Goal: Task Accomplishment & Management: Manage account settings

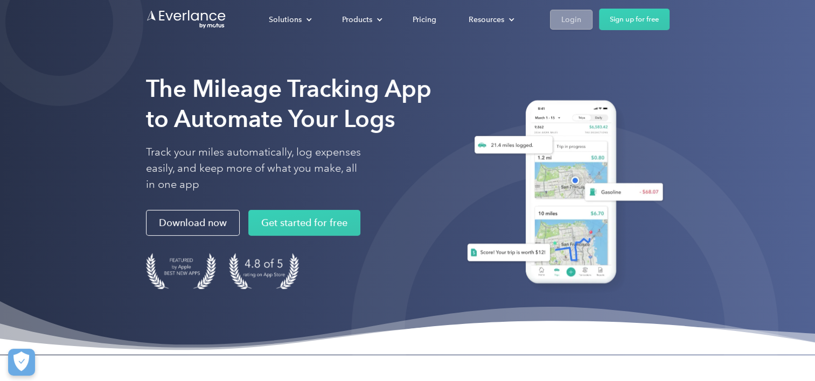
click at [559, 13] on link "Login" at bounding box center [571, 20] width 43 height 20
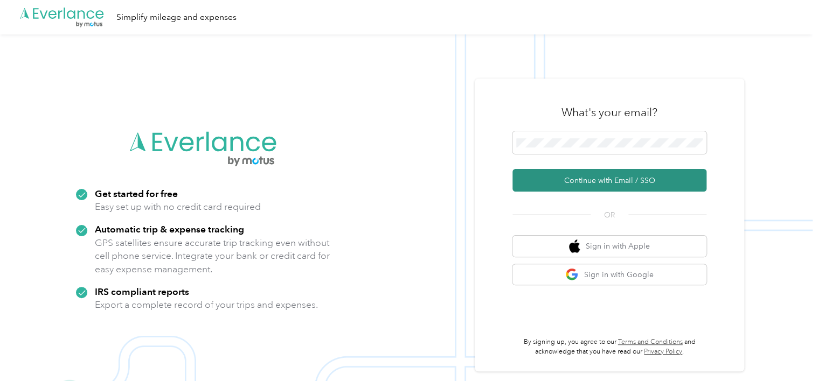
click at [603, 190] on button "Continue with Email / SSO" at bounding box center [609, 180] width 194 height 23
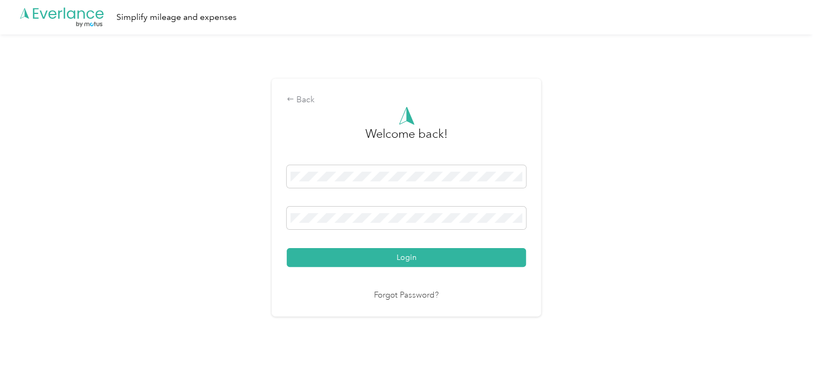
click at [421, 259] on button "Login" at bounding box center [406, 257] width 239 height 19
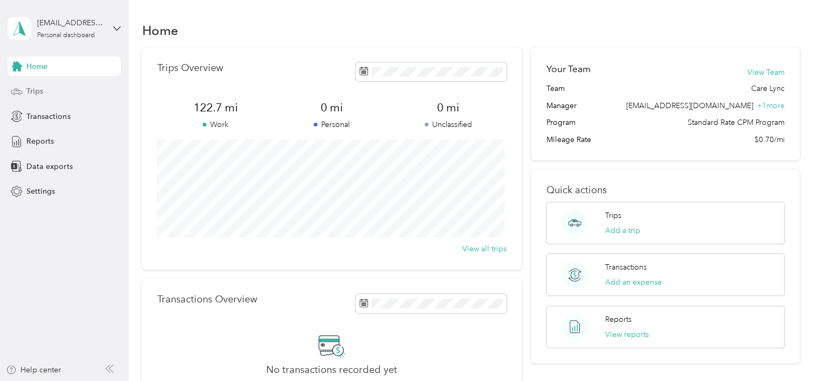
click at [83, 94] on div "Trips" at bounding box center [64, 91] width 113 height 19
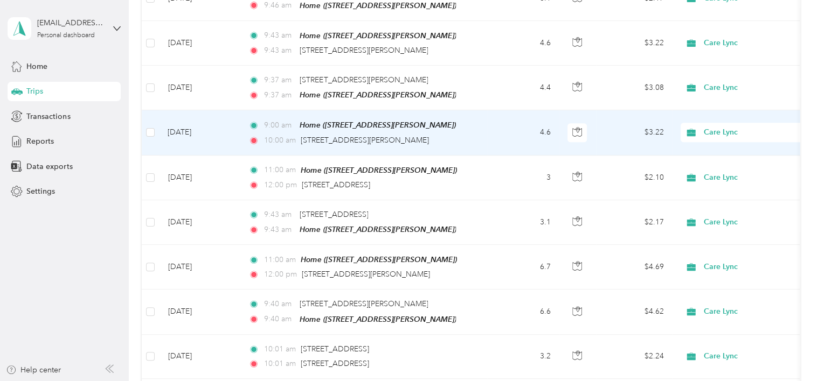
scroll to position [431, 0]
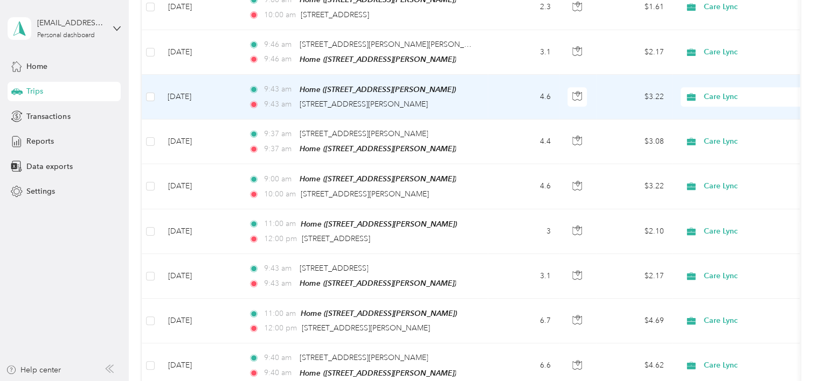
click at [143, 95] on td at bounding box center [150, 97] width 17 height 45
click at [145, 381] on div at bounding box center [406, 381] width 812 height 0
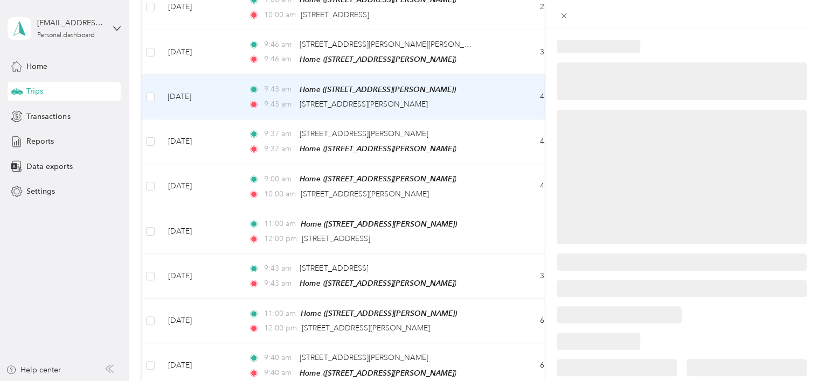
click at [150, 88] on div at bounding box center [409, 190] width 818 height 381
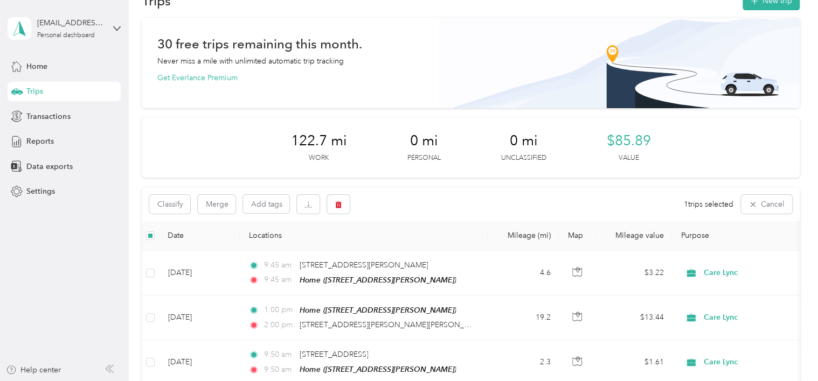
scroll to position [54, 0]
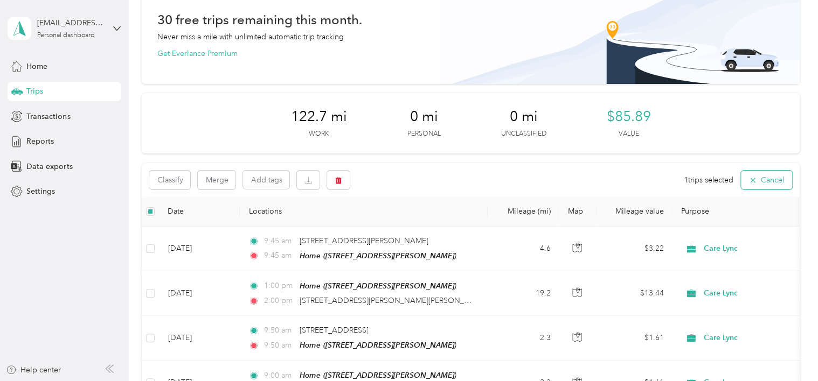
click at [755, 181] on button "Cancel" at bounding box center [766, 180] width 51 height 19
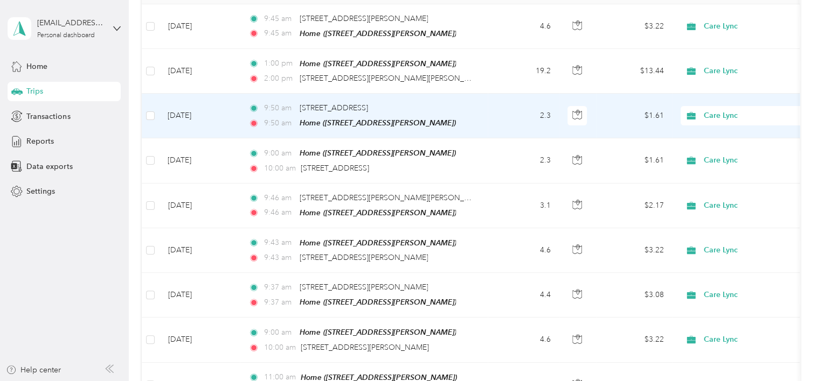
scroll to position [323, 0]
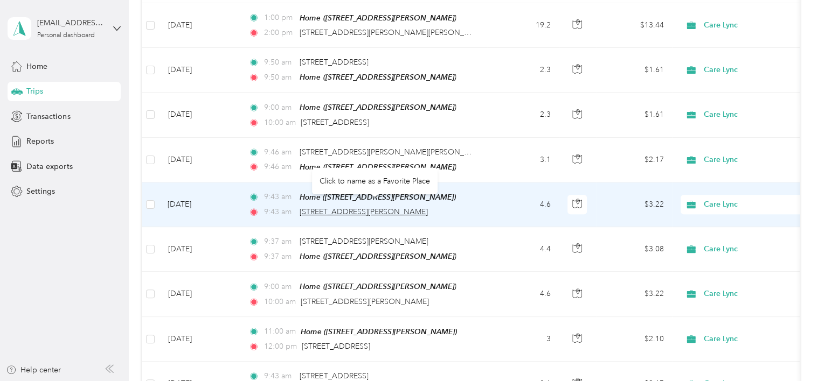
click at [360, 211] on span "[STREET_ADDRESS][PERSON_NAME]" at bounding box center [363, 211] width 128 height 9
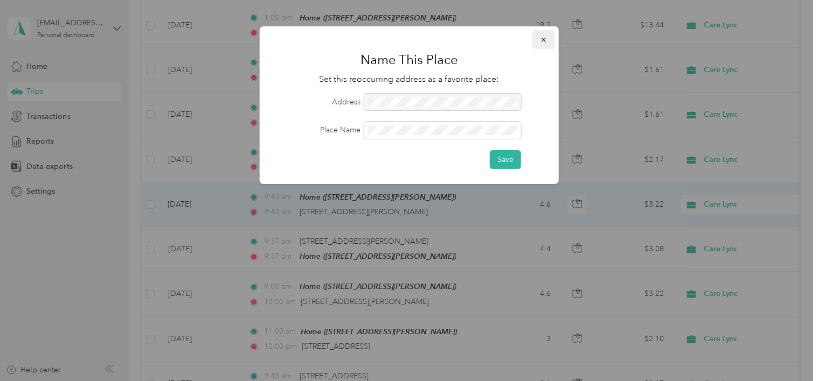
click at [541, 45] on button "button" at bounding box center [543, 39] width 23 height 19
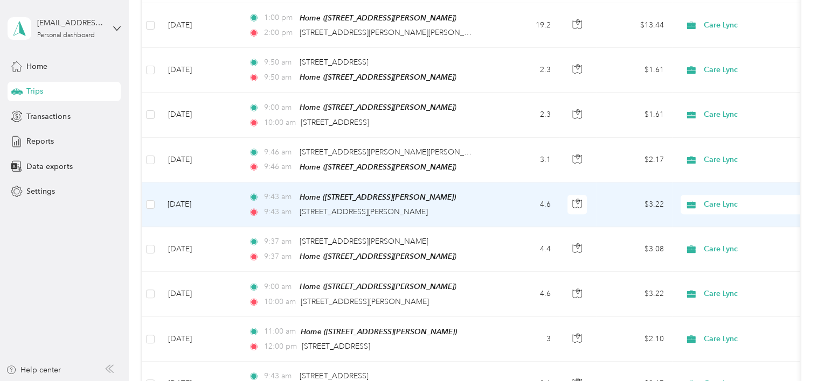
click at [158, 202] on td at bounding box center [150, 205] width 17 height 45
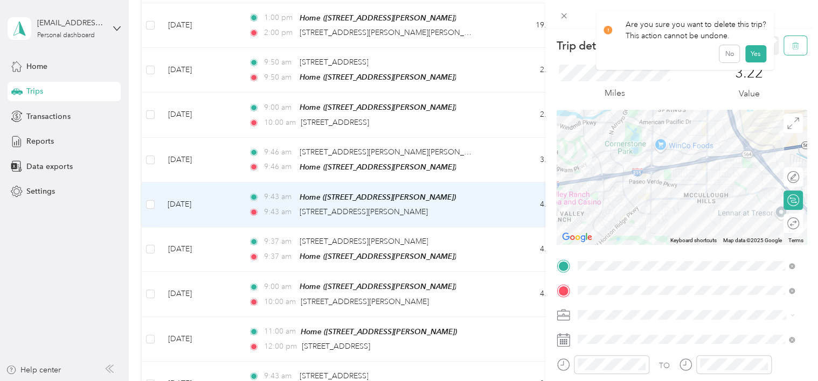
click at [784, 37] on button "button" at bounding box center [795, 45] width 23 height 19
click at [752, 60] on button "Yes" at bounding box center [754, 58] width 21 height 17
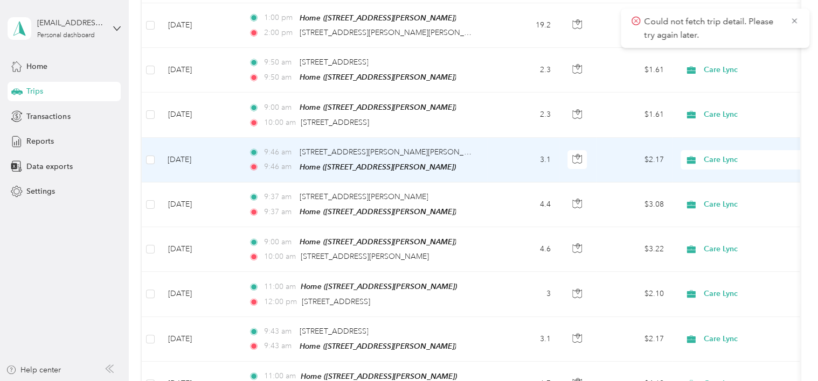
scroll to position [322, 0]
click at [520, 149] on td "3.1" at bounding box center [522, 160] width 71 height 45
click at [717, 159] on span "Care Lync" at bounding box center [752, 160] width 99 height 12
click at [720, 177] on li "Care Lync" at bounding box center [748, 177] width 134 height 19
click at [304, 138] on td "9:46 am [STREET_ADDRESS][PERSON_NAME][PERSON_NAME] 9:46 am Home ([STREET_ADDRES…" at bounding box center [364, 160] width 248 height 45
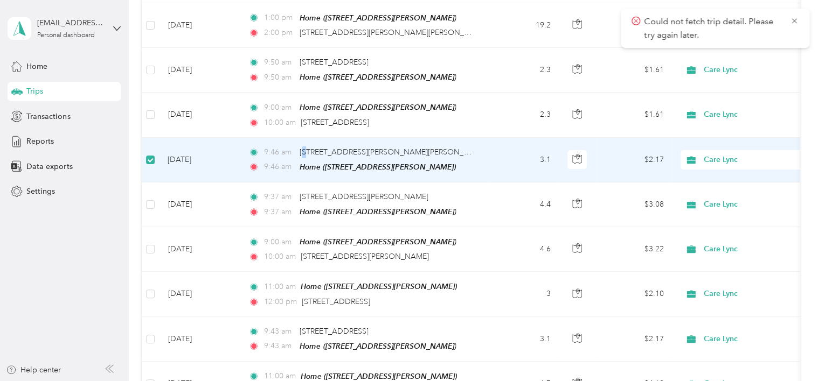
click at [310, 138] on td "9:46 am [STREET_ADDRESS][PERSON_NAME][PERSON_NAME] 9:46 am Home ([STREET_ADDRES…" at bounding box center [364, 160] width 248 height 45
drag, startPoint x: 310, startPoint y: 136, endPoint x: 322, endPoint y: 152, distance: 19.7
click at [322, 152] on span "[STREET_ADDRESS][PERSON_NAME][PERSON_NAME]" at bounding box center [393, 152] width 188 height 9
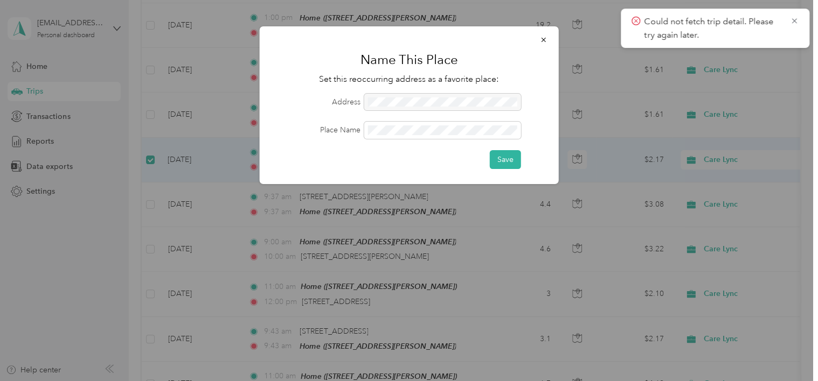
drag, startPoint x: 548, startPoint y: 41, endPoint x: 541, endPoint y: 41, distance: 7.0
click at [545, 41] on button "button" at bounding box center [543, 39] width 23 height 19
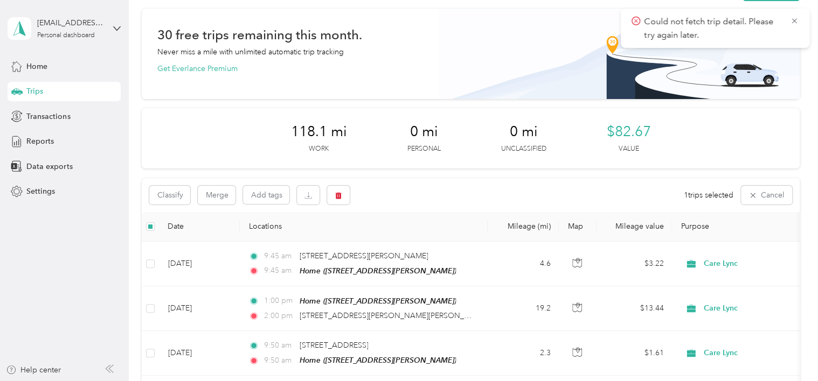
scroll to position [0, 0]
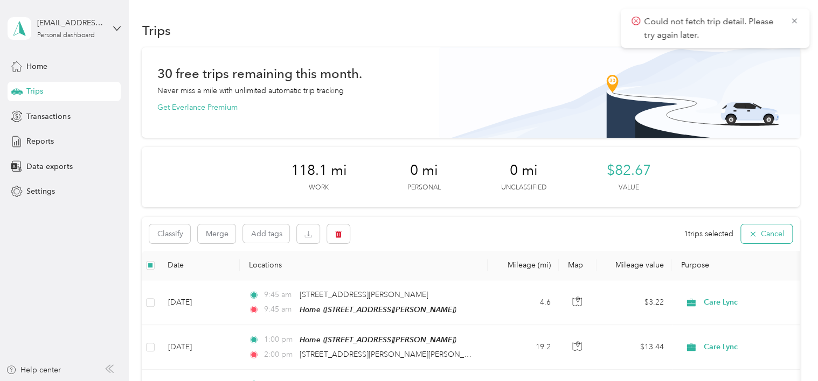
click at [752, 231] on icon "button" at bounding box center [752, 234] width 9 height 9
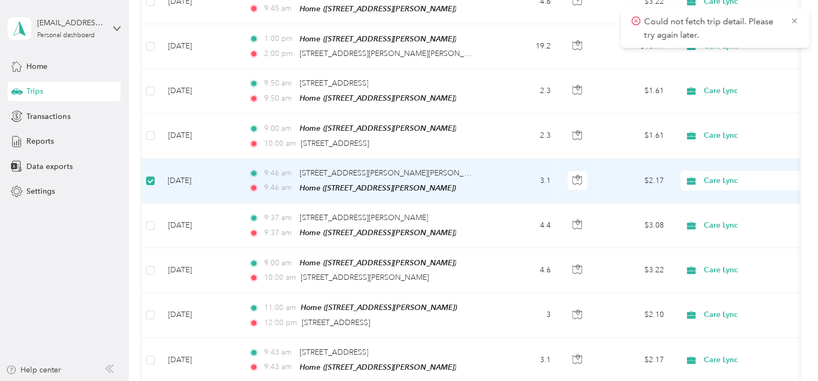
scroll to position [322, 0]
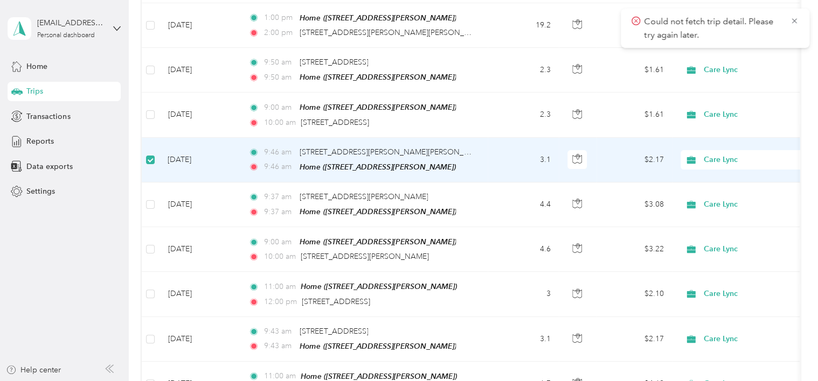
click at [756, 140] on td "Care Lync" at bounding box center [747, 160] width 151 height 45
click at [419, 152] on span "[STREET_ADDRESS][PERSON_NAME][PERSON_NAME]" at bounding box center [393, 152] width 188 height 9
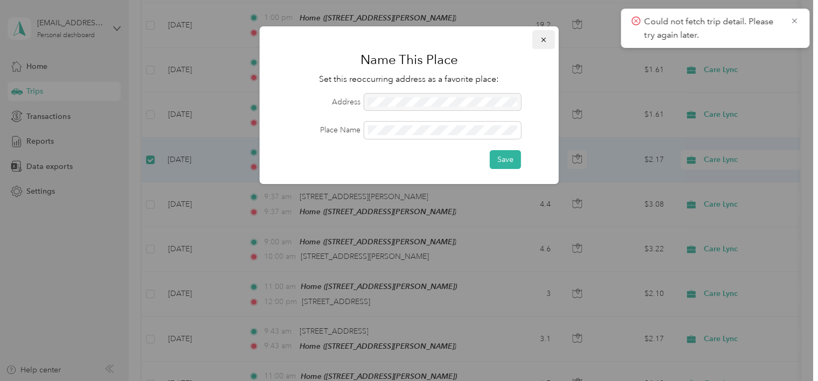
click at [541, 45] on button "button" at bounding box center [543, 39] width 23 height 19
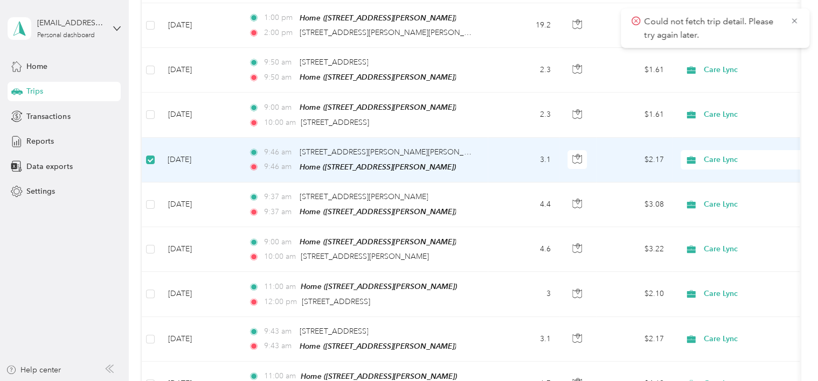
click at [243, 175] on td "9:46 am [STREET_ADDRESS][PERSON_NAME][PERSON_NAME] 9:46 am Home ([STREET_ADDRES…" at bounding box center [364, 160] width 248 height 45
click at [248, 164] on icon at bounding box center [253, 167] width 11 height 8
click at [250, 162] on td "9:46 am [STREET_ADDRESS][PERSON_NAME][PERSON_NAME] 9:46 am Home ([STREET_ADDRES…" at bounding box center [364, 160] width 248 height 45
click at [252, 163] on icon at bounding box center [253, 167] width 11 height 8
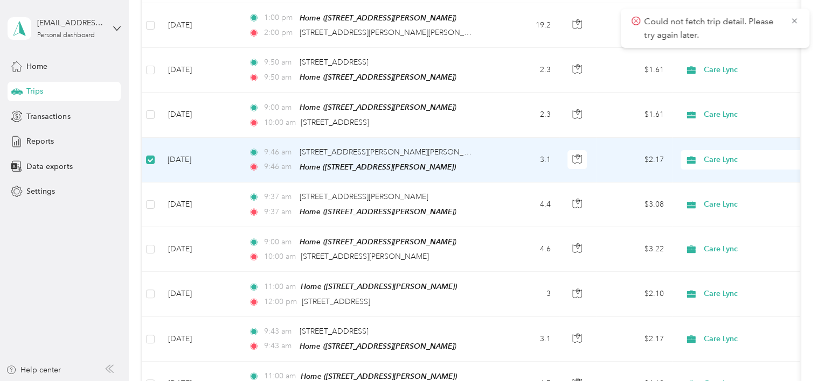
click at [255, 161] on div "9:46 am Home ([STREET_ADDRESS][PERSON_NAME])" at bounding box center [361, 167] width 226 height 12
click at [226, 153] on td "[DATE]" at bounding box center [199, 160] width 81 height 45
click at [226, 152] on td "[DATE]" at bounding box center [199, 160] width 81 height 45
click at [228, 151] on td "[DATE]" at bounding box center [199, 160] width 81 height 45
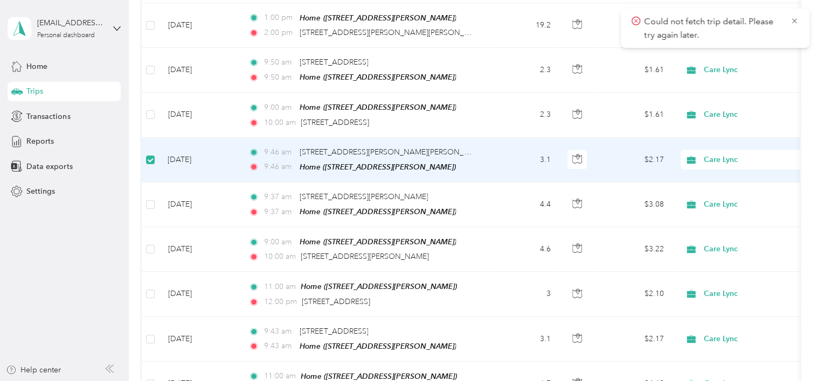
click at [228, 149] on td "[DATE]" at bounding box center [199, 160] width 81 height 45
click at [228, 148] on td "[DATE]" at bounding box center [199, 160] width 81 height 45
click at [308, 156] on div "9:46 am [STREET_ADDRESS][PERSON_NAME][PERSON_NAME] 9:46 am Home ([STREET_ADDRES…" at bounding box center [361, 160] width 226 height 27
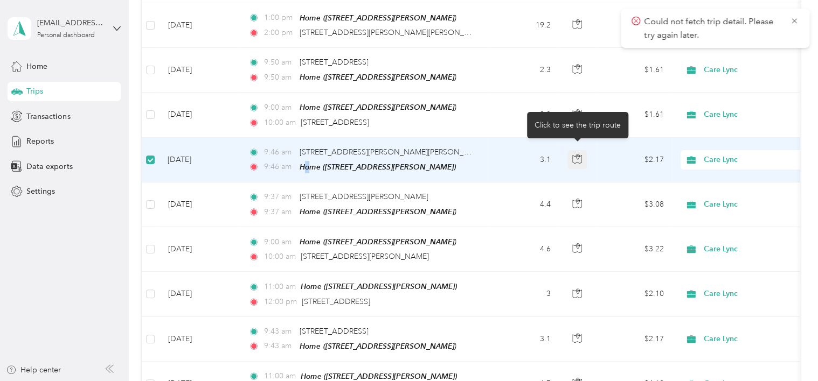
drag, startPoint x: 308, startPoint y: 156, endPoint x: 570, endPoint y: 156, distance: 262.3
click at [570, 156] on button "button" at bounding box center [576, 159] width 19 height 19
click at [569, 156] on button "button" at bounding box center [576, 159] width 19 height 19
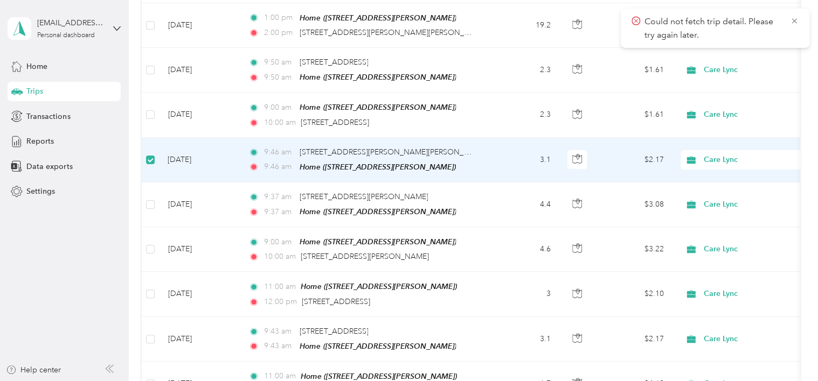
click at [726, 164] on div "Care Lync" at bounding box center [747, 159] width 134 height 19
click at [748, 163] on div "Care Lync" at bounding box center [747, 159] width 134 height 19
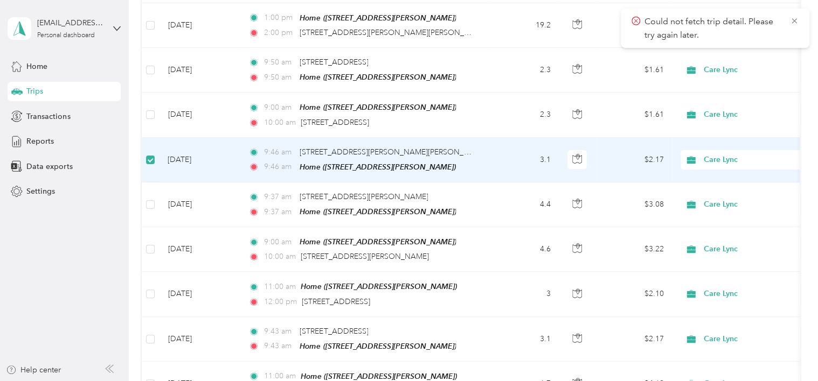
click at [765, 144] on td "Care Lync" at bounding box center [747, 160] width 151 height 45
click at [792, 24] on icon at bounding box center [794, 21] width 9 height 10
click at [160, 166] on td "[DATE]" at bounding box center [199, 160] width 81 height 45
click at [163, 162] on td "[DATE]" at bounding box center [199, 160] width 81 height 45
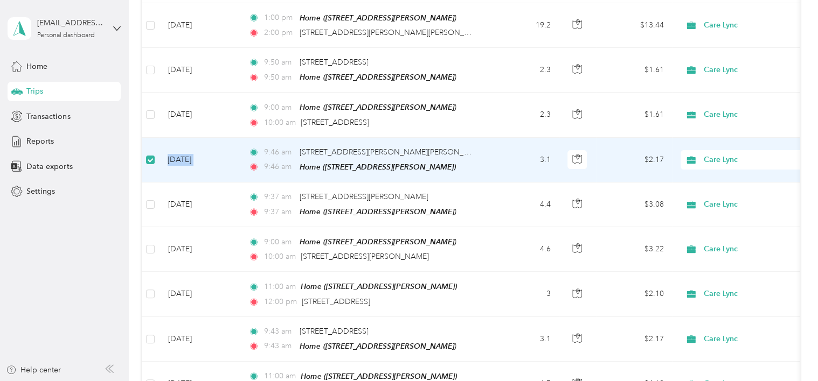
click at [163, 162] on td "[DATE]" at bounding box center [199, 160] width 81 height 45
click at [194, 158] on td "[DATE]" at bounding box center [199, 160] width 81 height 45
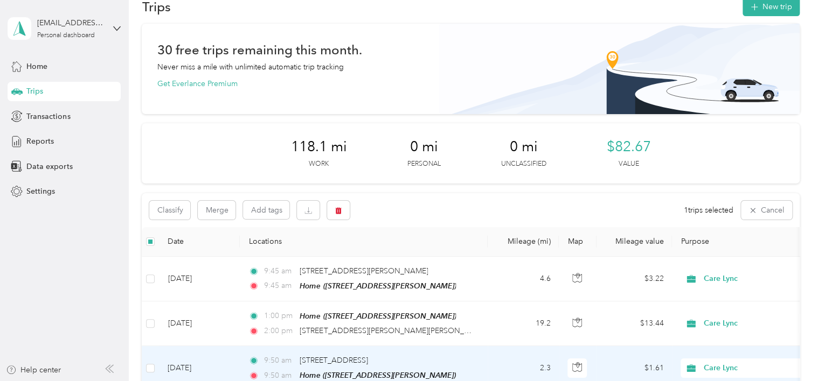
scroll to position [0, 0]
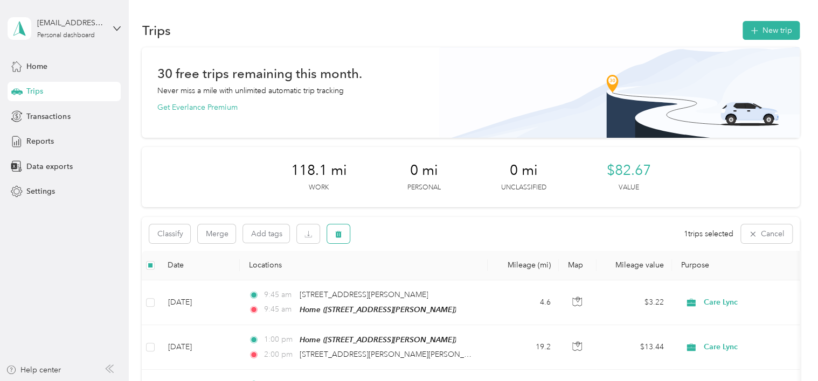
click at [336, 235] on icon "button" at bounding box center [339, 234] width 6 height 7
click at [414, 277] on button "Yes" at bounding box center [418, 278] width 21 height 17
click at [775, 30] on button "New trip" at bounding box center [770, 30] width 57 height 19
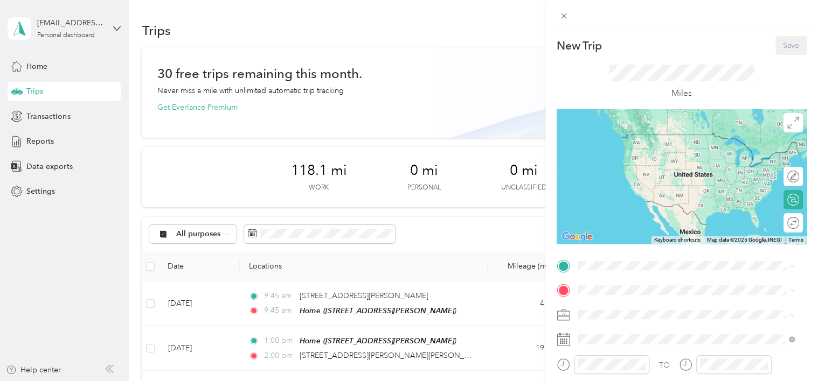
click at [635, 250] on div "New Trip Save This trip cannot be edited because it is either under review, app…" at bounding box center [681, 277] width 250 height 482
click at [639, 130] on li "Home [STREET_ADDRESS][PERSON_NAME]" at bounding box center [686, 145] width 225 height 34
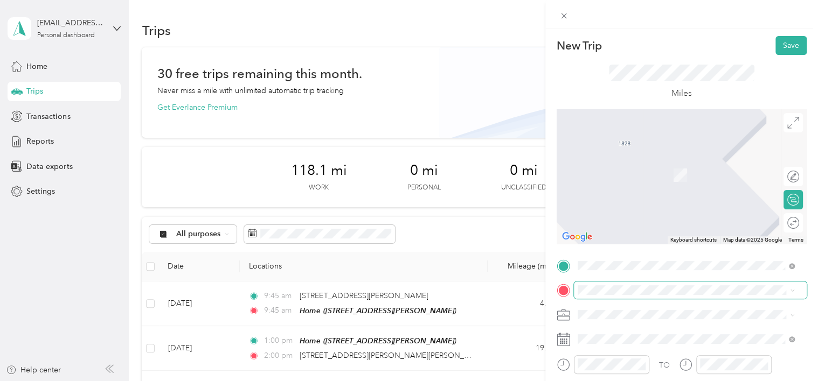
click at [630, 295] on span at bounding box center [690, 290] width 233 height 17
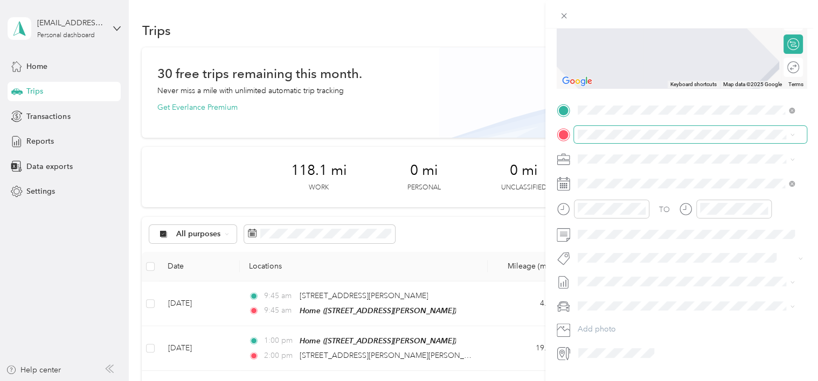
scroll to position [183, 0]
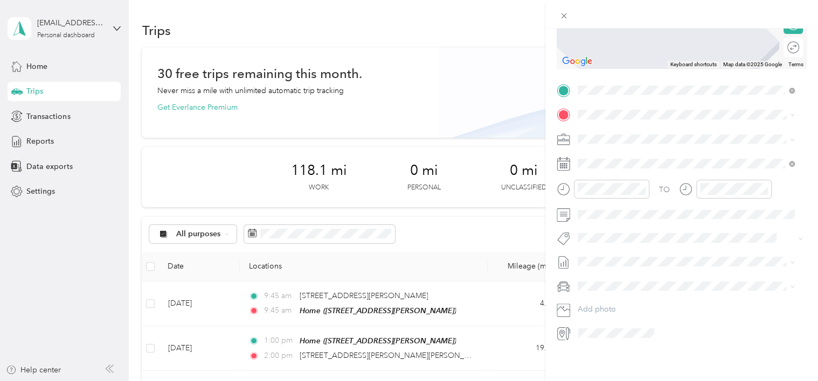
drag, startPoint x: 638, startPoint y: 149, endPoint x: 638, endPoint y: 140, distance: 8.6
click at [638, 141] on span "[STREET_ADDRESS][PERSON_NAME][US_STATE]" at bounding box center [681, 145] width 168 height 10
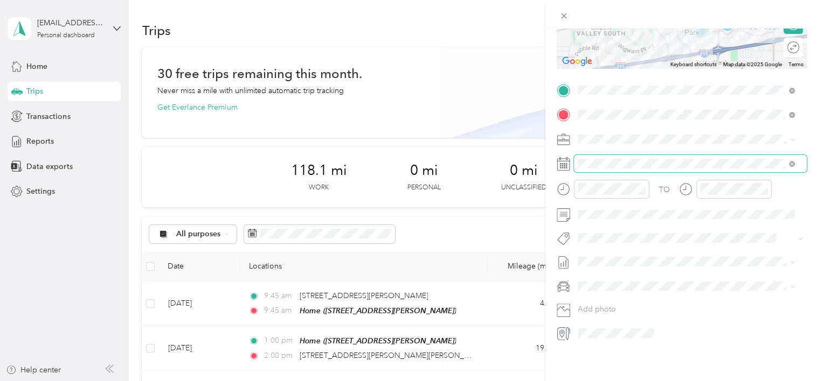
click at [619, 155] on span at bounding box center [690, 163] width 233 height 17
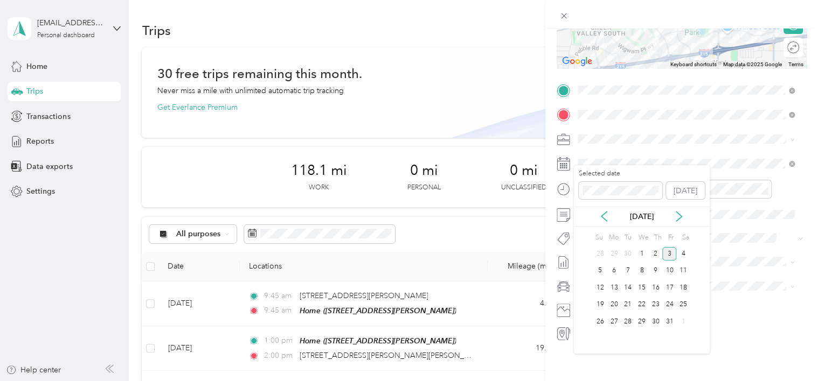
click at [614, 218] on div "[DATE]" at bounding box center [642, 216] width 136 height 11
click at [605, 215] on icon at bounding box center [603, 216] width 11 height 11
click at [673, 306] on div "22" at bounding box center [669, 304] width 14 height 13
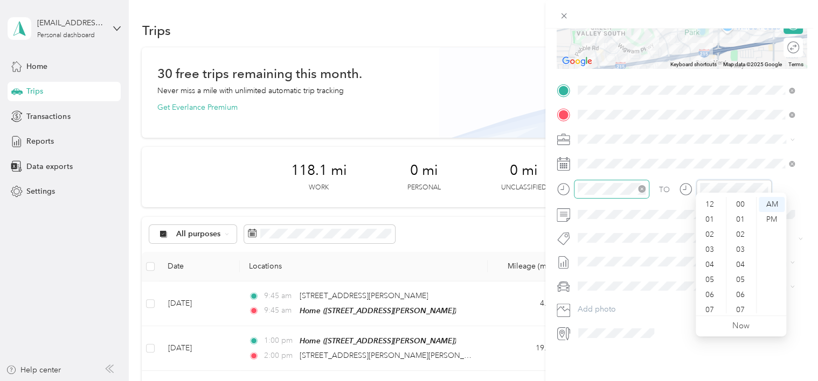
scroll to position [65, 0]
click at [696, 143] on div "TO Add photo" at bounding box center [681, 212] width 250 height 260
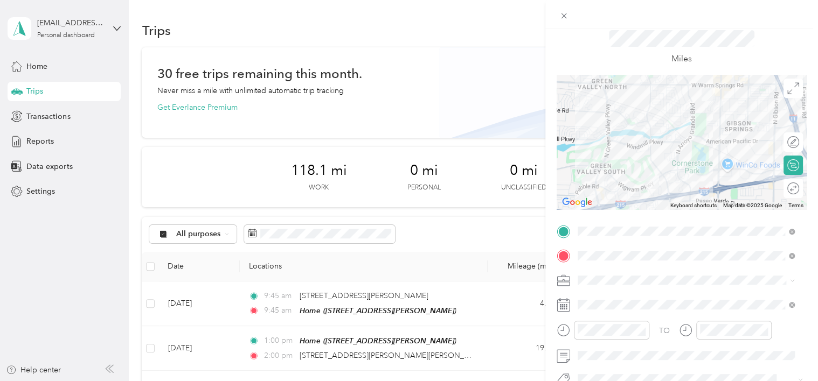
scroll to position [0, 0]
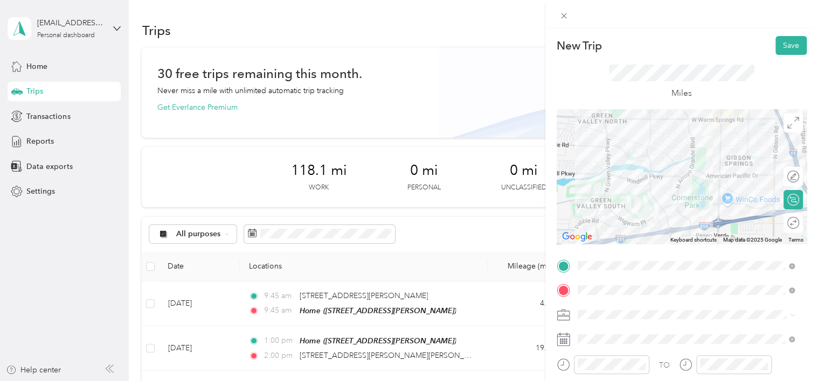
click at [570, 43] on p "New Trip" at bounding box center [578, 45] width 45 height 15
click at [560, 17] on icon at bounding box center [563, 15] width 9 height 9
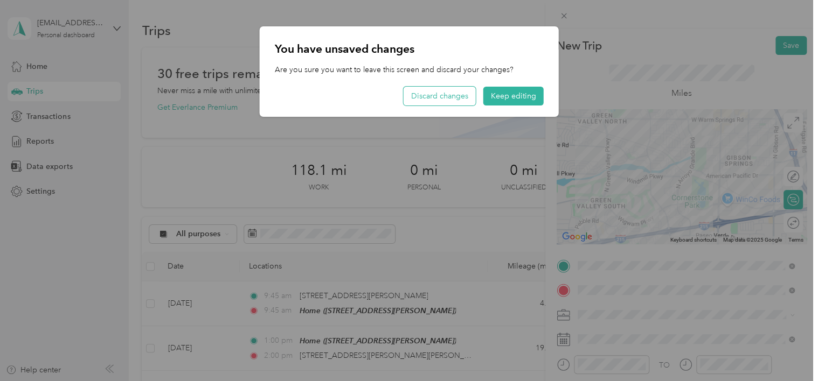
click at [452, 97] on button "Discard changes" at bounding box center [439, 96] width 72 height 19
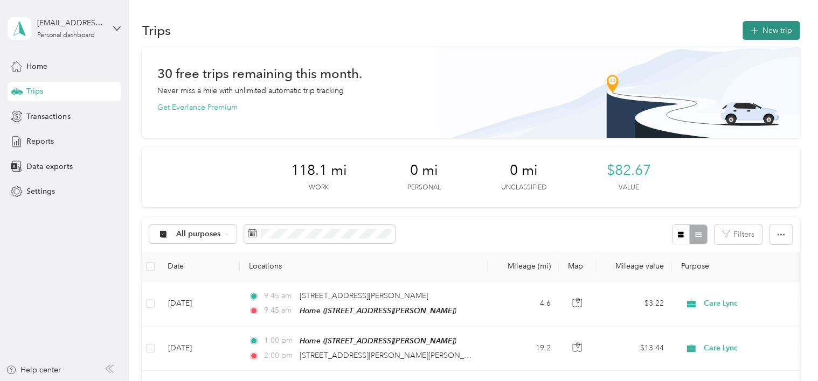
click at [761, 26] on button "New trip" at bounding box center [770, 30] width 57 height 19
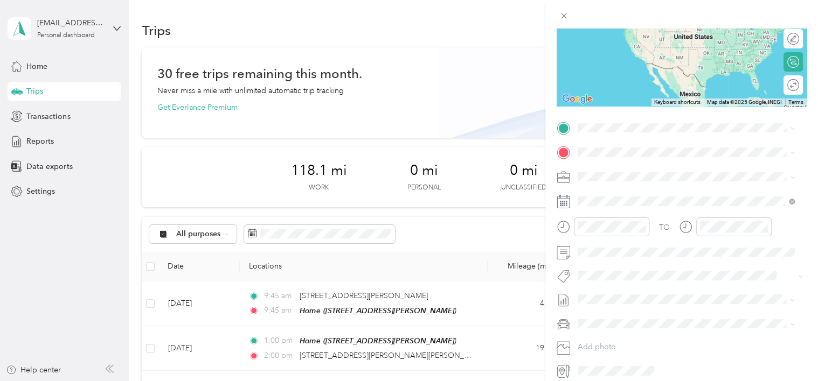
scroll to position [75, 0]
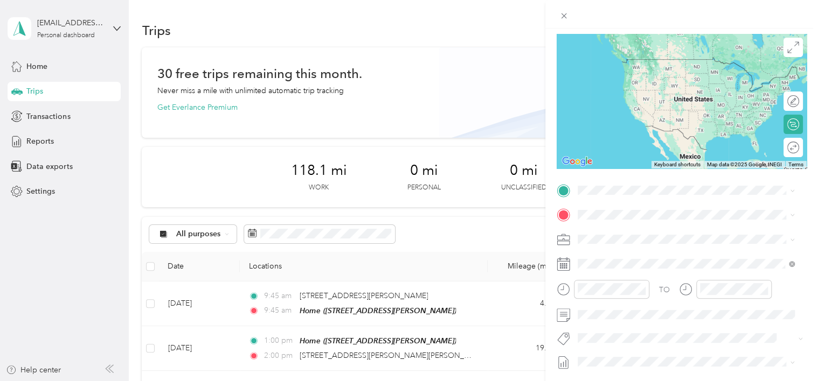
click at [564, 341] on icon at bounding box center [562, 338] width 13 height 13
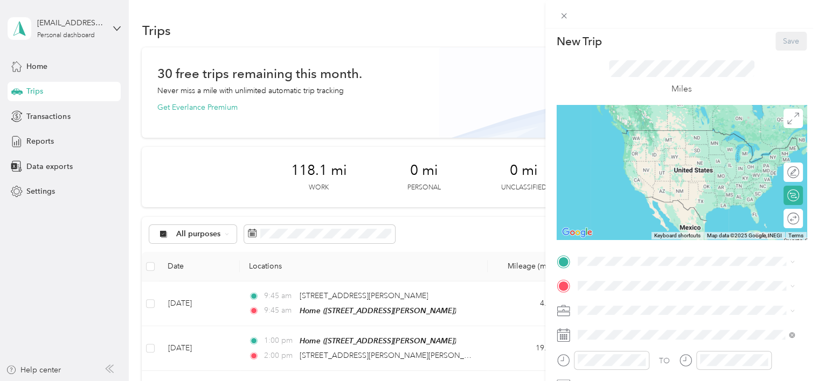
scroll to position [0, 0]
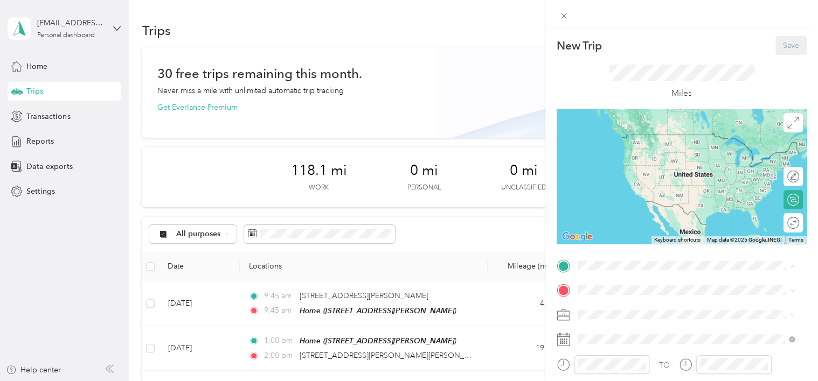
click at [659, 312] on div "Home [STREET_ADDRESS][PERSON_NAME]" at bounding box center [661, 315] width 128 height 23
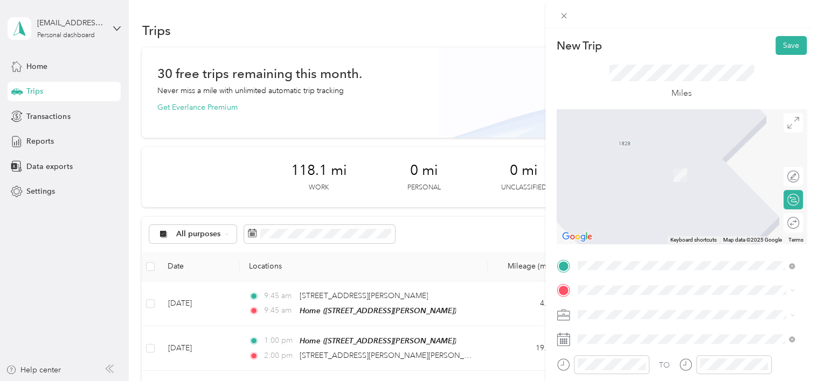
click at [658, 164] on span "[STREET_ADDRESS][PERSON_NAME][US_STATE]" at bounding box center [681, 159] width 168 height 10
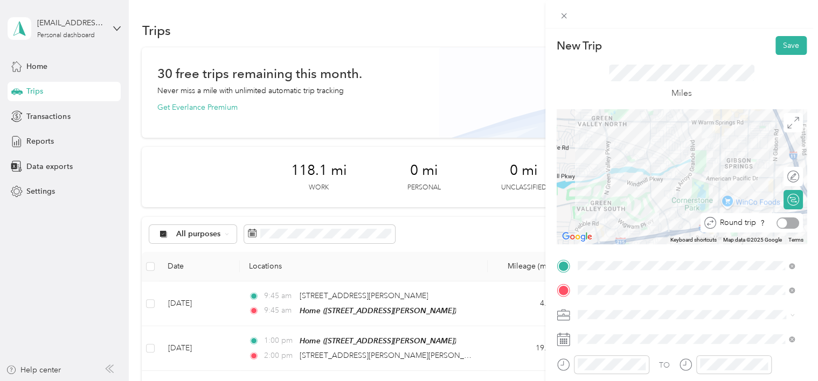
click at [780, 224] on div at bounding box center [787, 223] width 23 height 11
click at [783, 193] on div "Calculate route" at bounding box center [792, 199] width 19 height 19
click at [799, 226] on div "Round trip" at bounding box center [799, 223] width 0 height 11
click at [789, 226] on div at bounding box center [794, 223] width 10 height 10
click at [780, 222] on div at bounding box center [787, 223] width 23 height 11
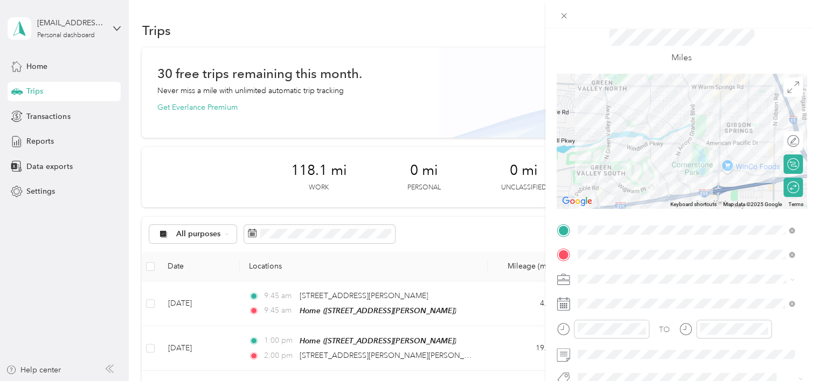
scroll to position [162, 0]
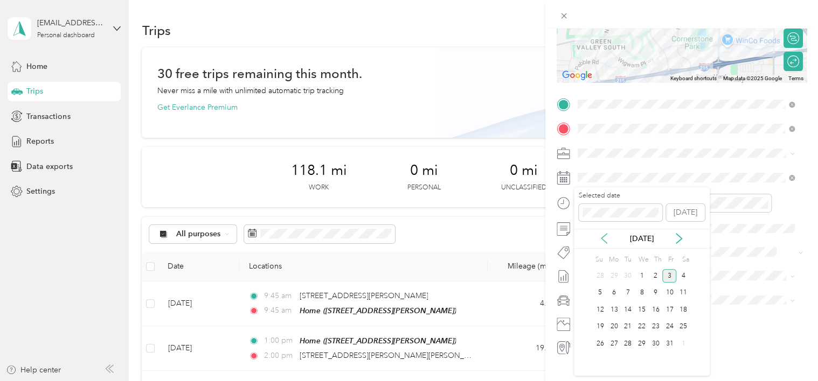
click at [602, 236] on icon at bounding box center [603, 238] width 11 height 11
drag, startPoint x: 602, startPoint y: 236, endPoint x: 604, endPoint y: 243, distance: 6.8
click at [604, 243] on icon at bounding box center [603, 238] width 11 height 11
click at [672, 325] on div "22" at bounding box center [669, 326] width 14 height 13
click at [479, 198] on div "New Trip Save This trip cannot be edited because it is either under review, app…" at bounding box center [409, 190] width 818 height 381
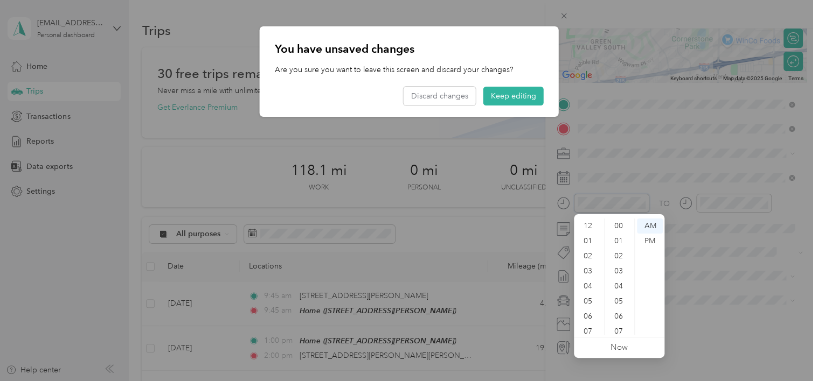
scroll to position [65, 0]
click at [493, 96] on button "Keep editing" at bounding box center [513, 96] width 60 height 19
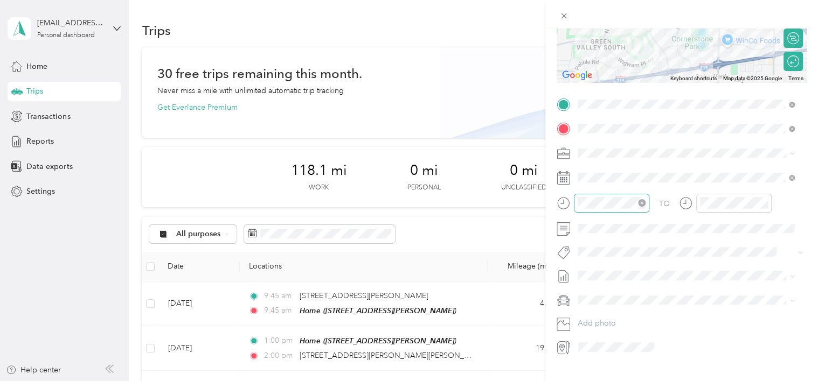
click at [629, 194] on div at bounding box center [611, 203] width 75 height 19
click at [616, 211] on div at bounding box center [611, 203] width 75 height 19
click at [590, 253] on div "02" at bounding box center [589, 256] width 26 height 15
click at [619, 226] on div "00" at bounding box center [620, 226] width 26 height 15
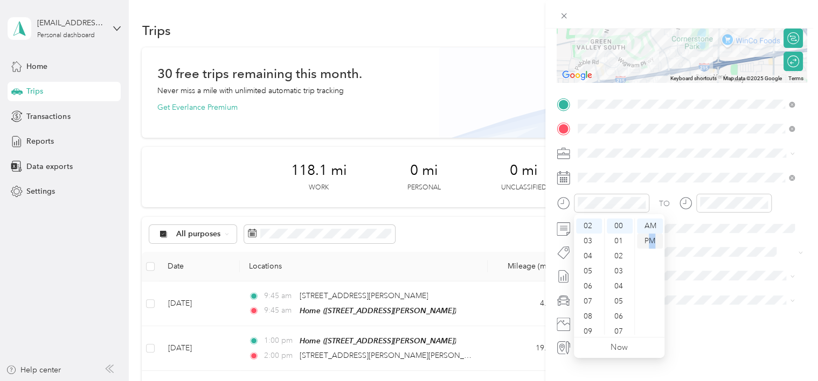
click at [651, 239] on div "PM" at bounding box center [650, 241] width 26 height 15
copy div "M"
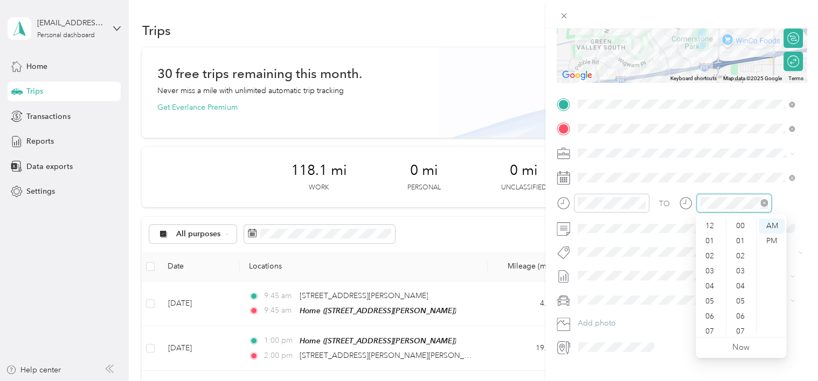
scroll to position [65, 0]
click at [705, 226] on div "04" at bounding box center [711, 221] width 26 height 15
click at [737, 225] on div "00" at bounding box center [741, 226] width 26 height 15
click at [780, 233] on ul "AM PM" at bounding box center [771, 277] width 30 height 116
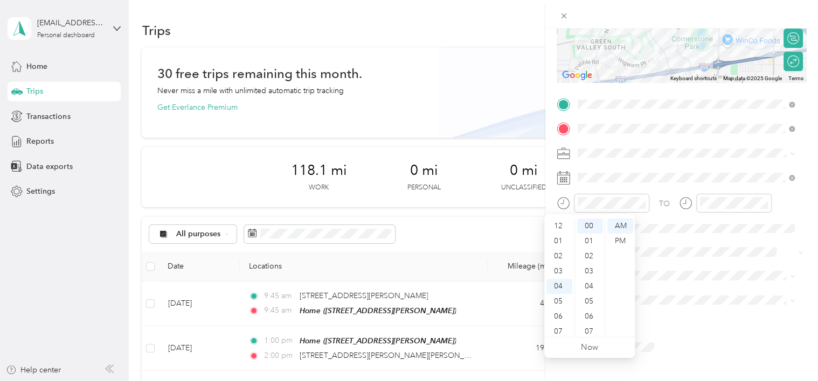
click at [722, 290] on div "TO Add photo" at bounding box center [681, 226] width 250 height 260
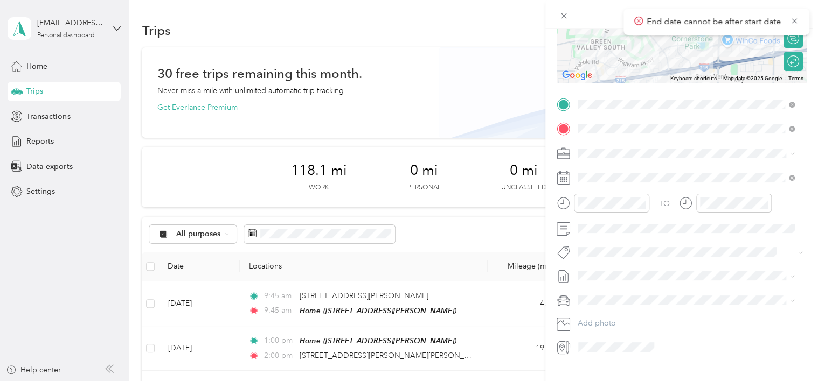
click at [722, 290] on div "TO Add photo" at bounding box center [681, 226] width 250 height 260
click at [766, 200] on icon "close-circle" at bounding box center [764, 203] width 8 height 8
click at [748, 196] on div at bounding box center [733, 203] width 75 height 19
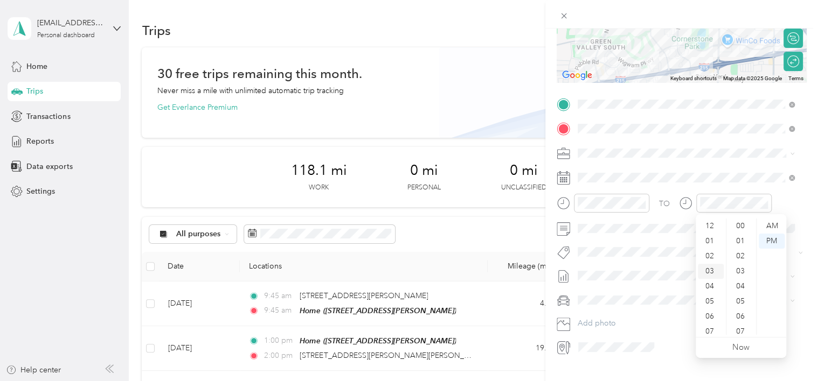
click at [704, 264] on div "03" at bounding box center [711, 271] width 26 height 15
click at [709, 276] on div "03" at bounding box center [711, 271] width 26 height 15
click at [709, 265] on div "03" at bounding box center [711, 271] width 26 height 15
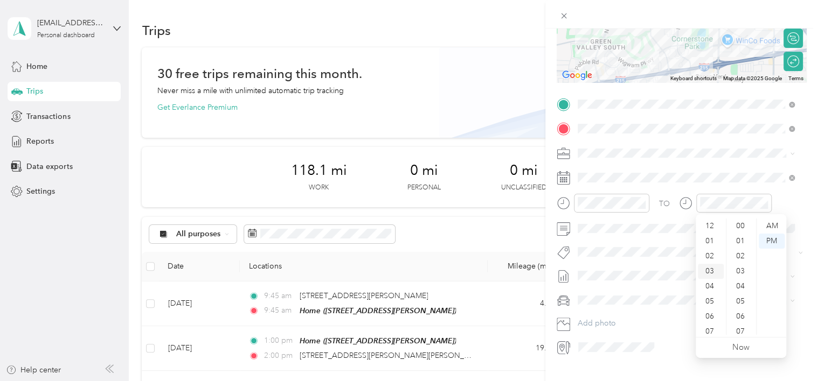
click at [709, 265] on div "03" at bounding box center [711, 271] width 26 height 15
click at [711, 271] on div "03" at bounding box center [711, 271] width 26 height 15
click at [710, 270] on div "03" at bounding box center [711, 271] width 26 height 15
click at [709, 269] on div "03" at bounding box center [711, 271] width 26 height 15
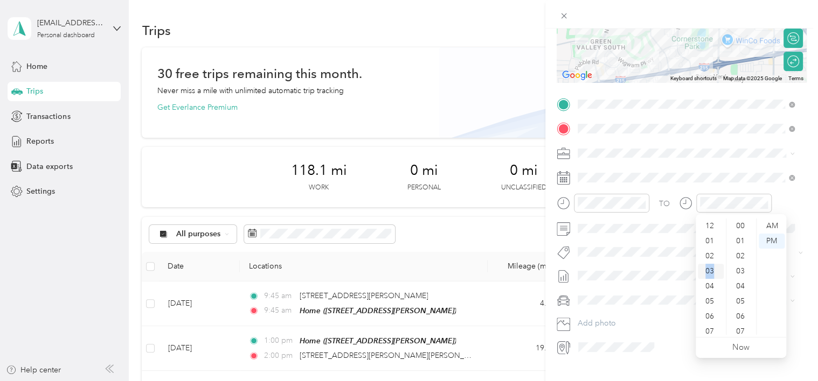
click at [709, 268] on div "03" at bounding box center [711, 271] width 26 height 15
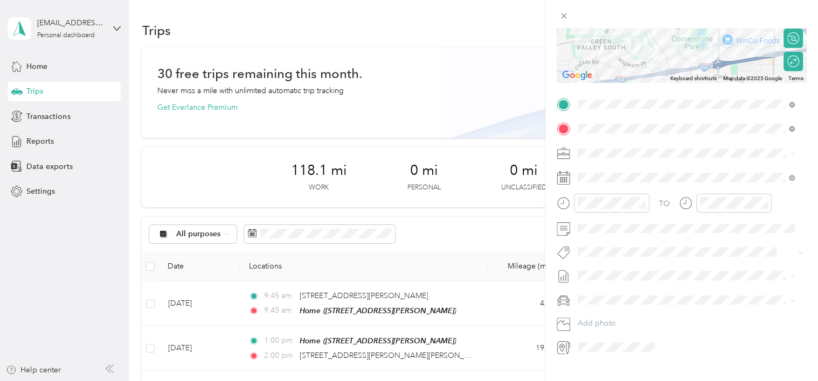
drag, startPoint x: 709, startPoint y: 268, endPoint x: 672, endPoint y: 141, distance: 133.0
click at [672, 141] on div "TO Add photo" at bounding box center [681, 226] width 250 height 260
click at [606, 213] on div at bounding box center [602, 207] width 93 height 26
click at [714, 255] on div "02" at bounding box center [711, 256] width 26 height 15
click at [773, 241] on div "PM" at bounding box center [771, 241] width 26 height 15
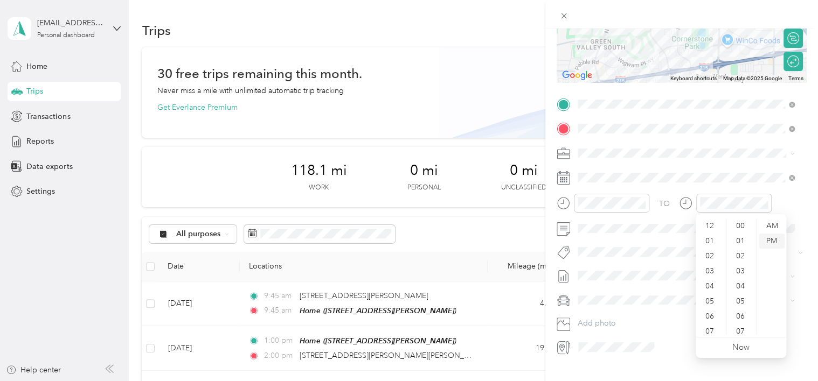
click at [778, 241] on div "PM" at bounding box center [771, 241] width 26 height 15
click at [778, 240] on div "PM" at bounding box center [771, 241] width 26 height 15
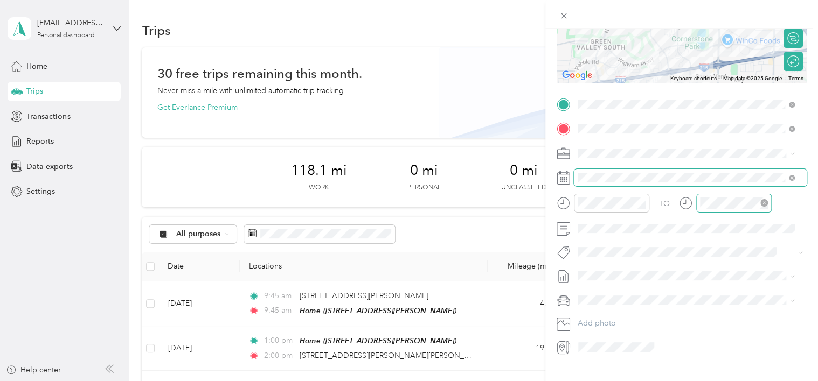
click at [762, 203] on icon "close-circle" at bounding box center [764, 203] width 8 height 8
click at [731, 190] on div "TO Add photo" at bounding box center [681, 226] width 250 height 260
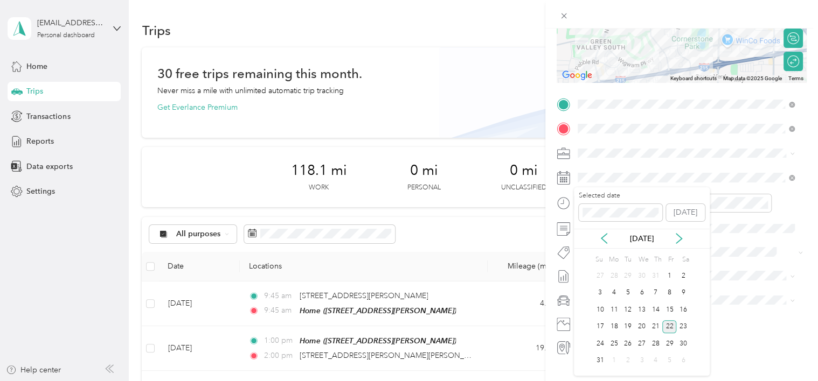
click at [670, 324] on div "22" at bounding box center [669, 326] width 14 height 13
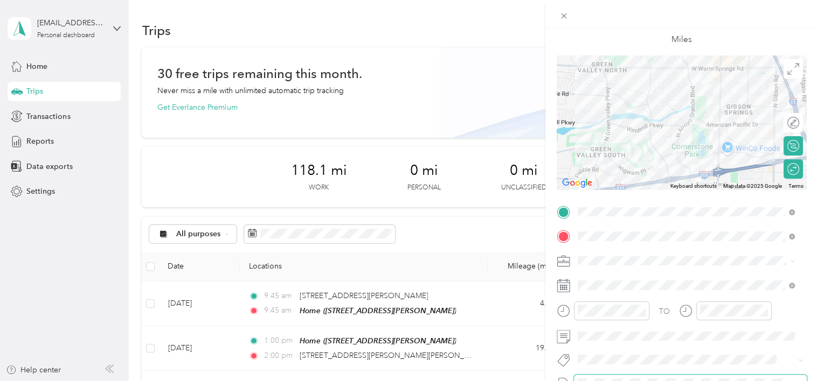
scroll to position [108, 0]
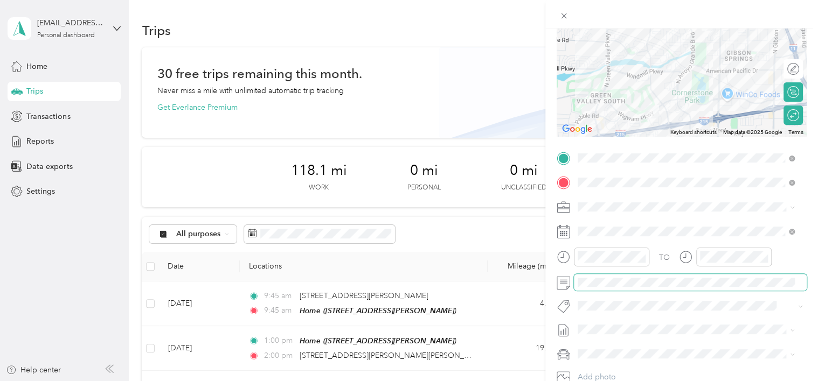
click at [671, 274] on div "TO Add photo" at bounding box center [681, 280] width 250 height 260
drag, startPoint x: 671, startPoint y: 274, endPoint x: 661, endPoint y: 293, distance: 21.4
click at [664, 294] on div "TO Add photo" at bounding box center [681, 280] width 250 height 260
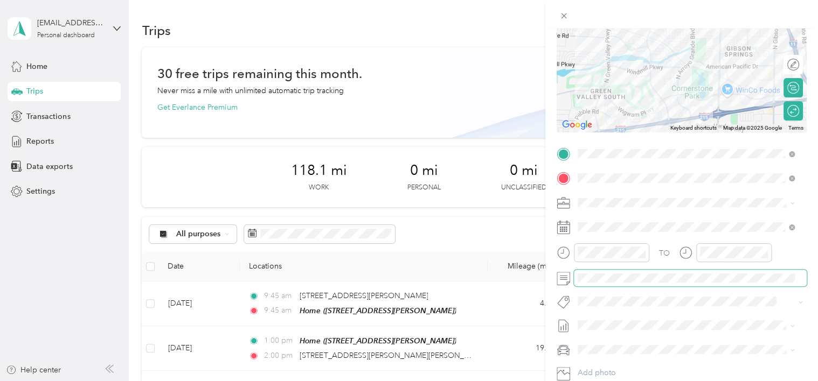
scroll to position [0, 0]
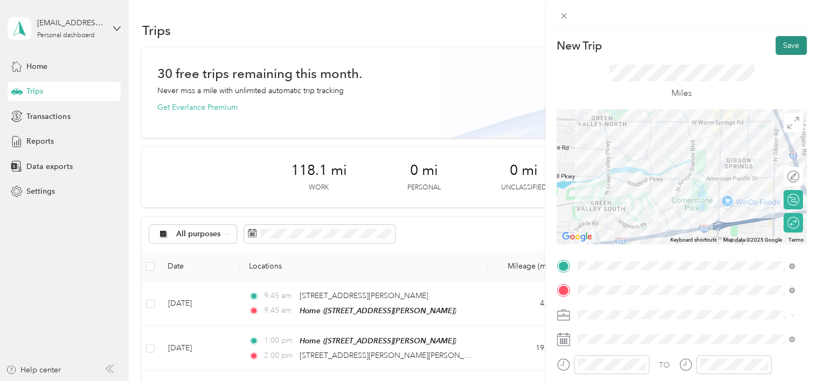
click at [776, 41] on button "Save" at bounding box center [790, 45] width 31 height 19
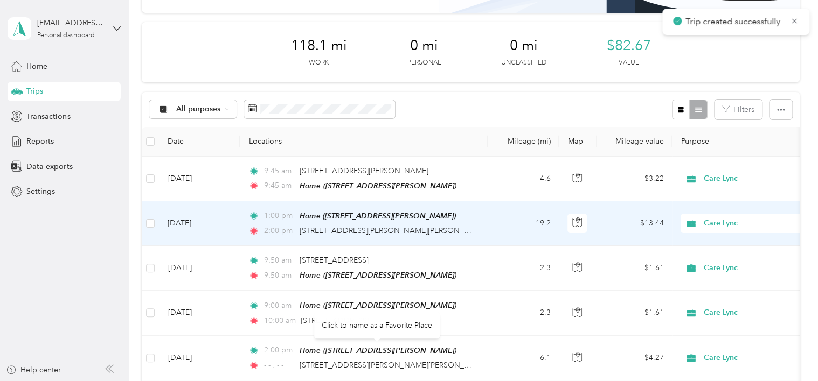
scroll to position [162, 0]
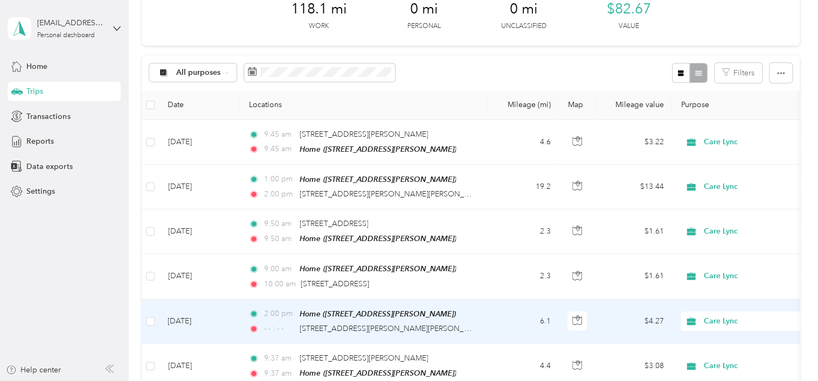
click at [276, 327] on span "- - : - -" at bounding box center [279, 329] width 31 height 12
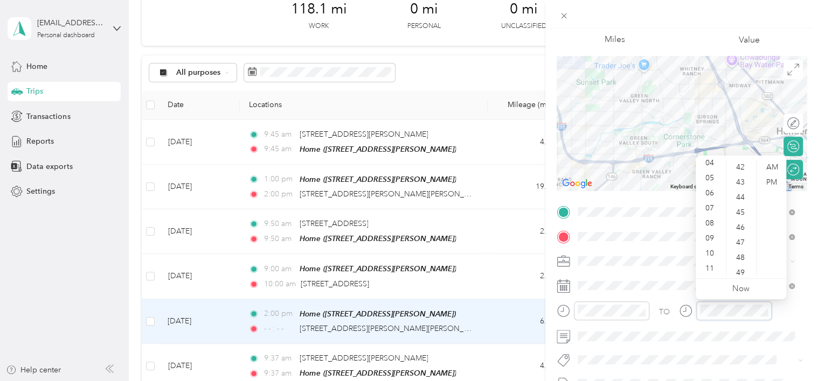
scroll to position [11, 0]
click at [708, 200] on div "03" at bounding box center [711, 201] width 26 height 15
click at [742, 165] on div "00" at bounding box center [741, 167] width 26 height 15
click at [772, 183] on div "PM" at bounding box center [771, 182] width 26 height 15
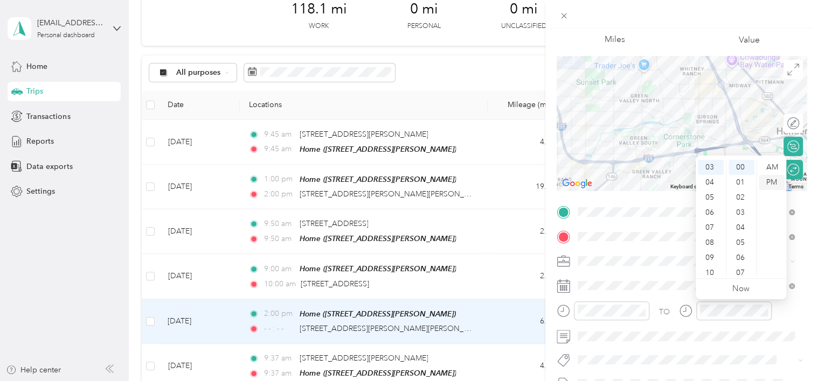
drag, startPoint x: 779, startPoint y: 177, endPoint x: 772, endPoint y: 184, distance: 10.3
drag, startPoint x: 772, startPoint y: 184, endPoint x: 771, endPoint y: 227, distance: 42.6
click at [771, 227] on ul "AM PM" at bounding box center [771, 218] width 30 height 116
click at [772, 176] on div "PM" at bounding box center [771, 182] width 26 height 15
click at [772, 175] on div "PM" at bounding box center [771, 182] width 26 height 15
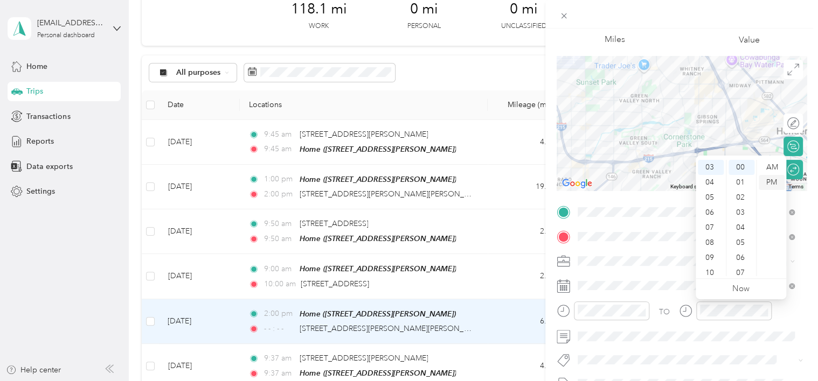
click at [772, 175] on div "PM" at bounding box center [771, 182] width 26 height 15
click at [772, 175] on ul "AM PM" at bounding box center [771, 218] width 30 height 116
click at [772, 179] on div "PM" at bounding box center [771, 182] width 26 height 15
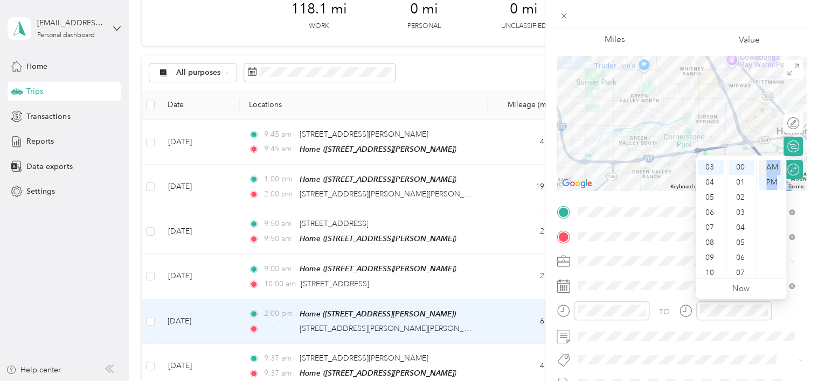
click at [778, 174] on div "AM" at bounding box center [771, 167] width 26 height 15
click at [767, 187] on div "PM" at bounding box center [771, 182] width 26 height 15
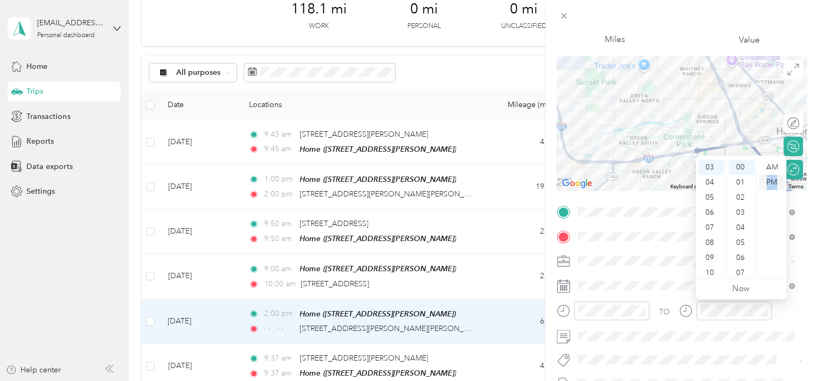
click at [767, 187] on div "PM" at bounding box center [771, 182] width 26 height 15
drag, startPoint x: 767, startPoint y: 187, endPoint x: 770, endPoint y: 181, distance: 6.7
click at [770, 182] on div "PM" at bounding box center [771, 182] width 26 height 15
click at [770, 174] on div "AM" at bounding box center [771, 167] width 26 height 15
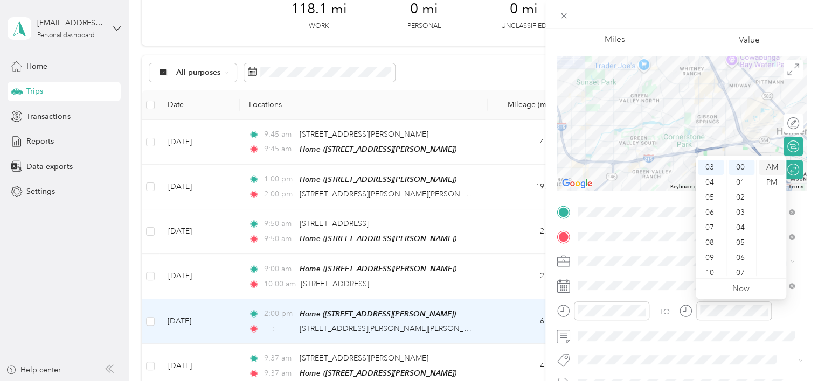
click at [774, 173] on div "AM" at bounding box center [771, 167] width 26 height 15
click at [773, 184] on div "PM" at bounding box center [771, 182] width 26 height 15
click at [651, 198] on div "Trip details Save This trip cannot be edited because it is either under review,…" at bounding box center [681, 223] width 250 height 482
click at [709, 159] on div "12 01 02 03 04 05 06 07 08 09 10 11 00 01 02 03 04 05 06 07 08 09 10 11 12 13 1…" at bounding box center [740, 218] width 90 height 121
click at [709, 170] on div "03" at bounding box center [711, 167] width 26 height 15
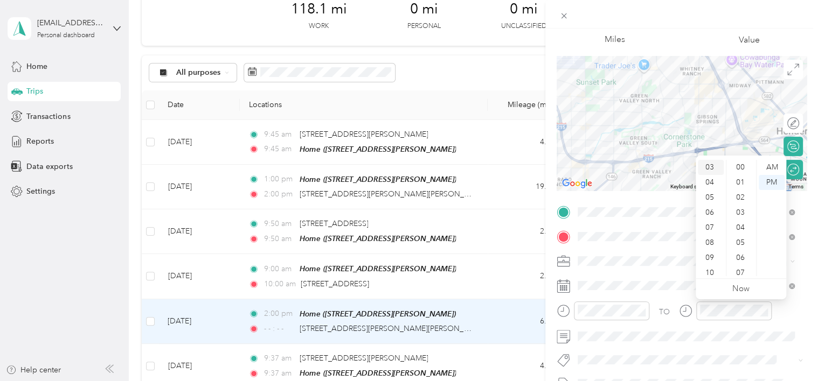
click at [709, 170] on div "03" at bounding box center [711, 167] width 26 height 15
click at [710, 170] on div "03" at bounding box center [711, 167] width 26 height 15
drag, startPoint x: 710, startPoint y: 170, endPoint x: 711, endPoint y: 163, distance: 7.6
click at [710, 166] on div "03" at bounding box center [711, 167] width 26 height 15
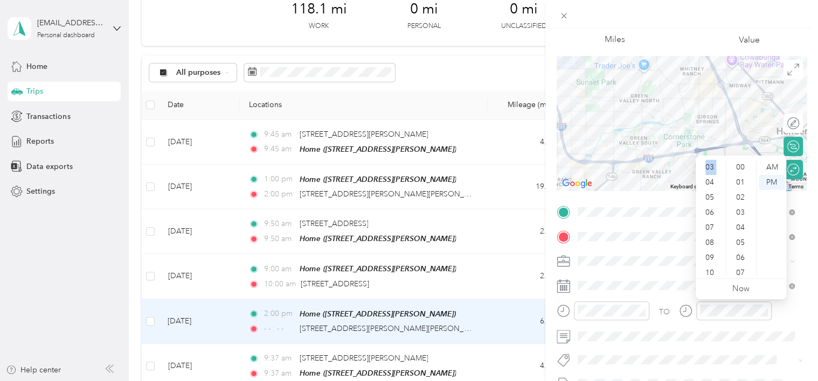
click at [715, 151] on div at bounding box center [681, 123] width 250 height 135
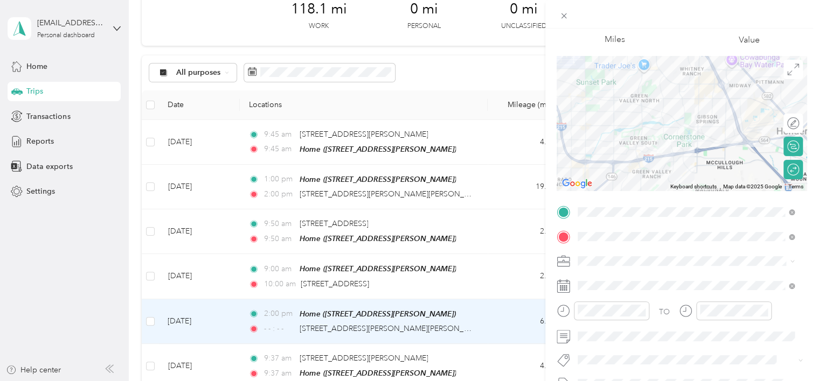
click at [715, 150] on div at bounding box center [681, 123] width 250 height 135
click at [737, 78] on div at bounding box center [681, 123] width 250 height 135
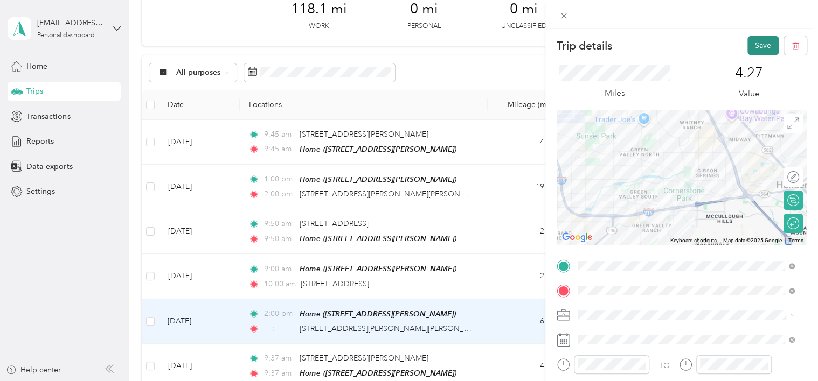
click at [747, 44] on button "Save" at bounding box center [762, 45] width 31 height 19
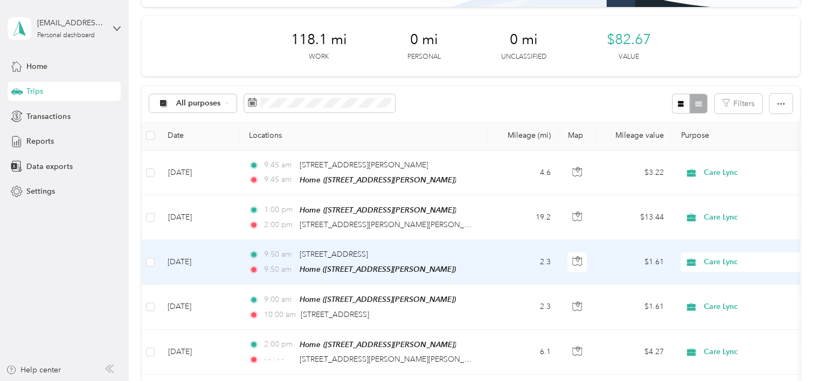
scroll to position [108, 0]
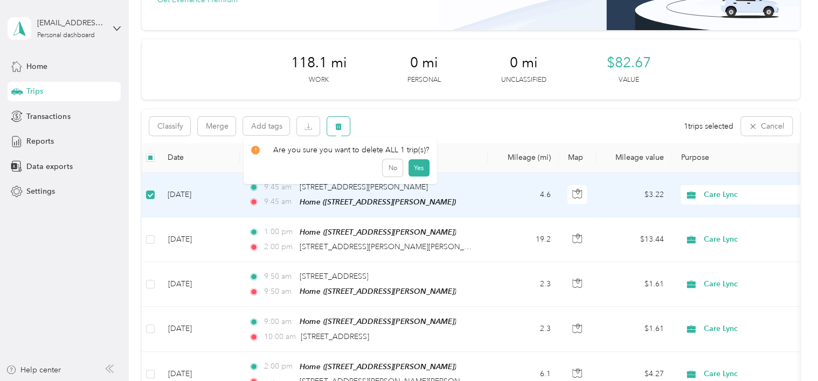
click at [334, 128] on button "button" at bounding box center [338, 126] width 23 height 19
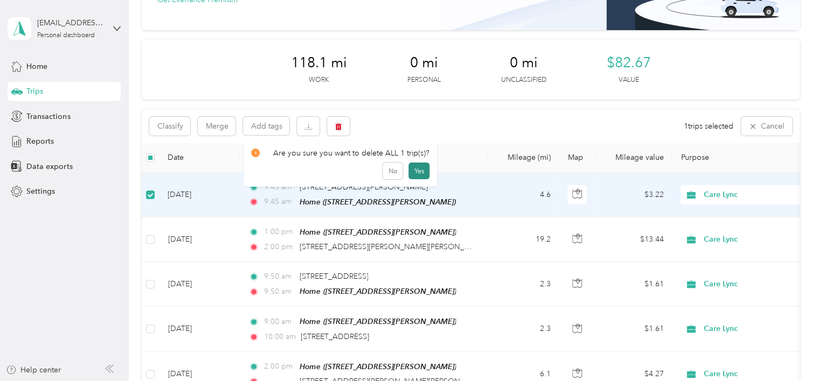
click at [414, 164] on button "Yes" at bounding box center [418, 171] width 21 height 17
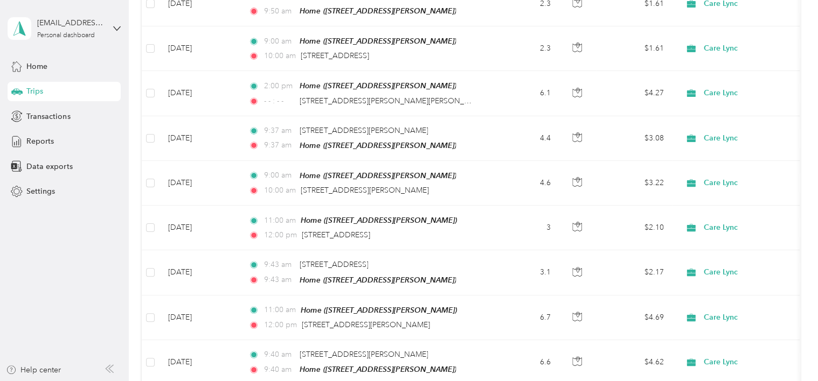
scroll to position [243, 0]
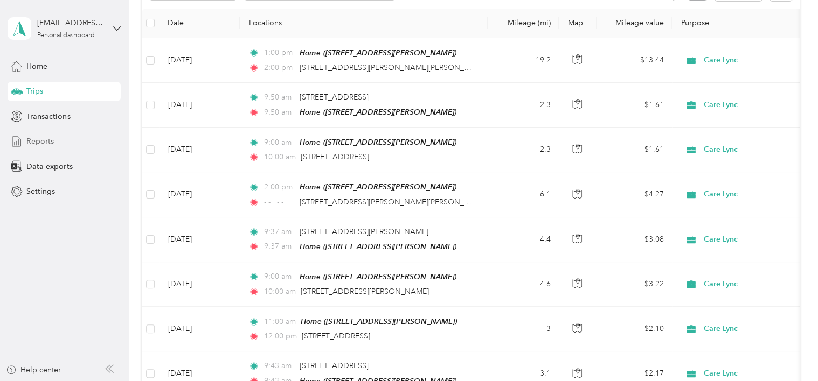
click at [47, 137] on span "Reports" at bounding box center [39, 141] width 27 height 11
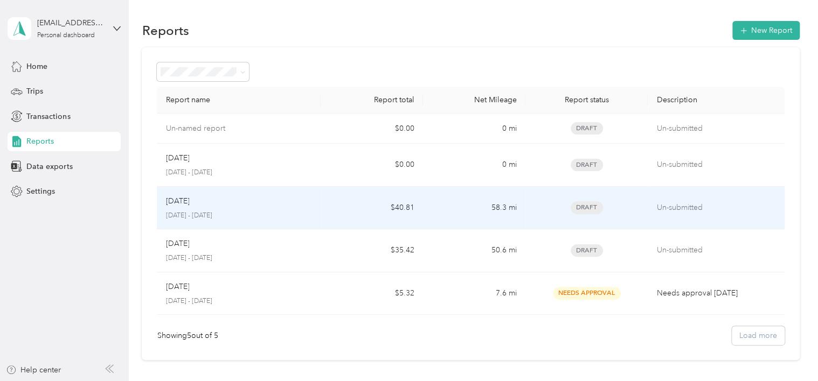
click at [274, 213] on p "[DATE] - [DATE]" at bounding box center [238, 216] width 147 height 10
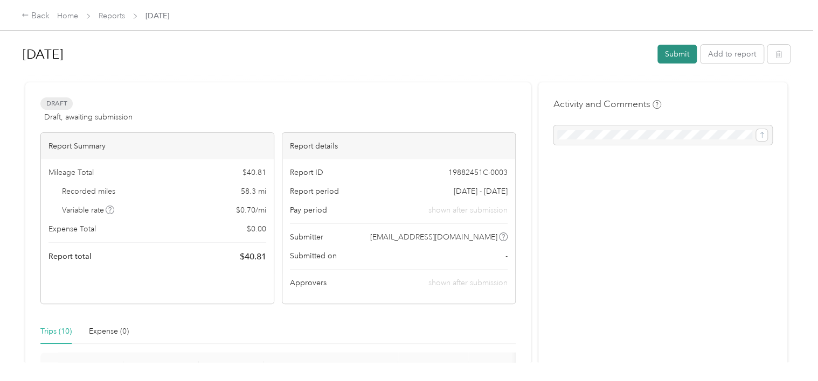
click at [677, 54] on button "Submit" at bounding box center [676, 54] width 39 height 19
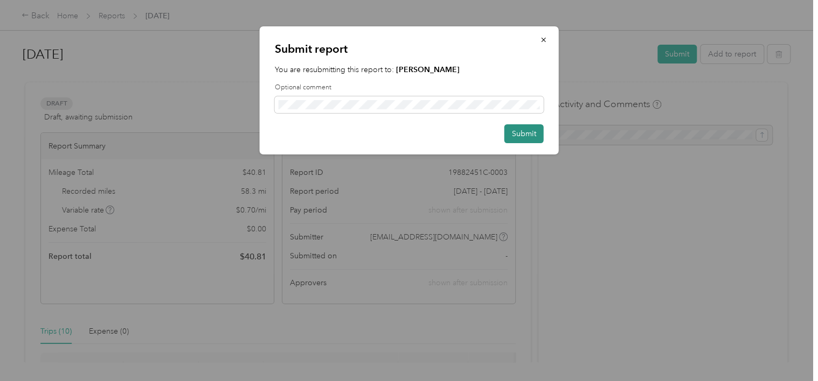
click at [532, 130] on button "Submit" at bounding box center [523, 133] width 39 height 19
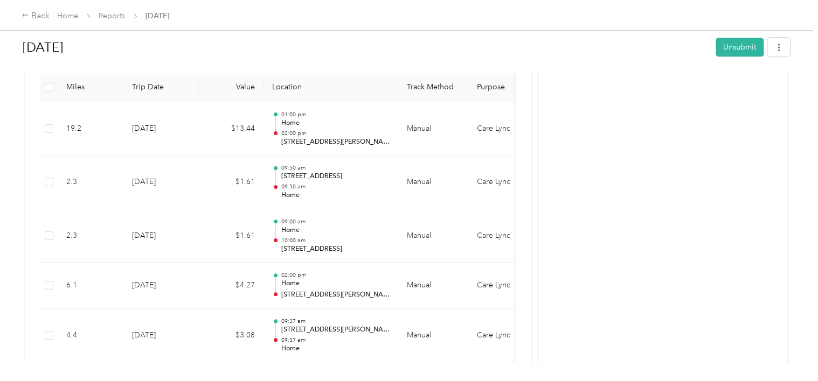
scroll to position [150, 0]
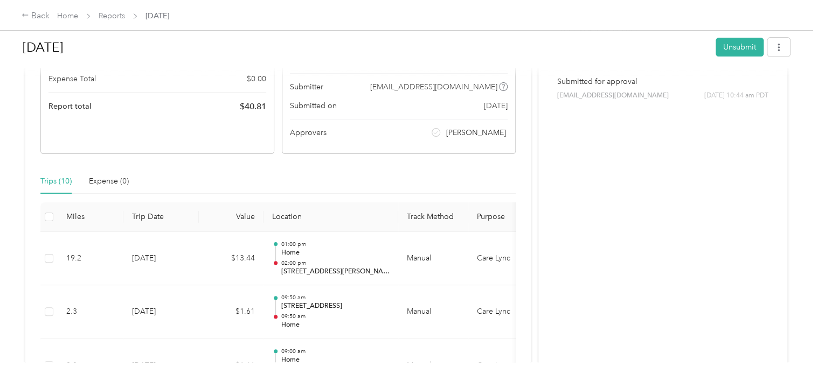
click at [44, 179] on div "Trips (10)" at bounding box center [55, 182] width 31 height 12
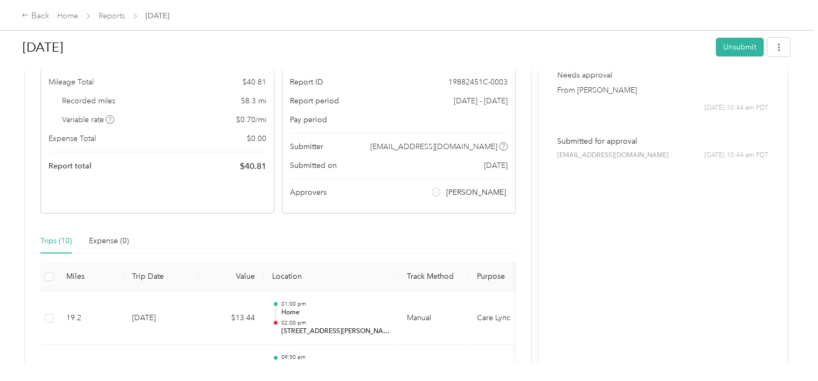
scroll to position [108, 0]
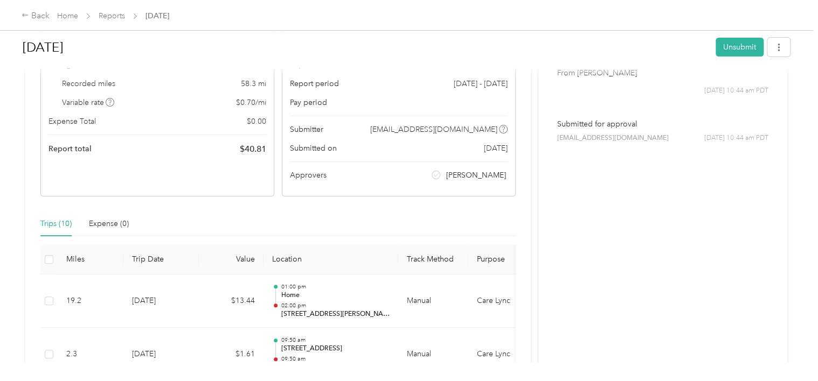
click at [127, 19] on div "Home Reports [DATE]" at bounding box center [113, 15] width 112 height 11
click at [117, 17] on link "Reports" at bounding box center [112, 15] width 26 height 9
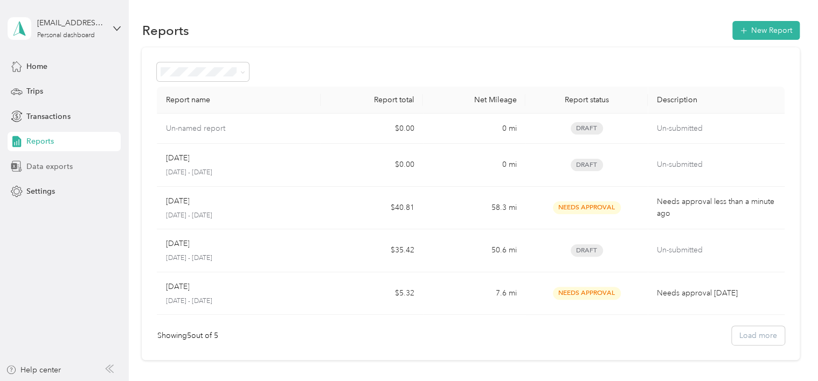
click at [82, 162] on div "Data exports" at bounding box center [64, 166] width 113 height 19
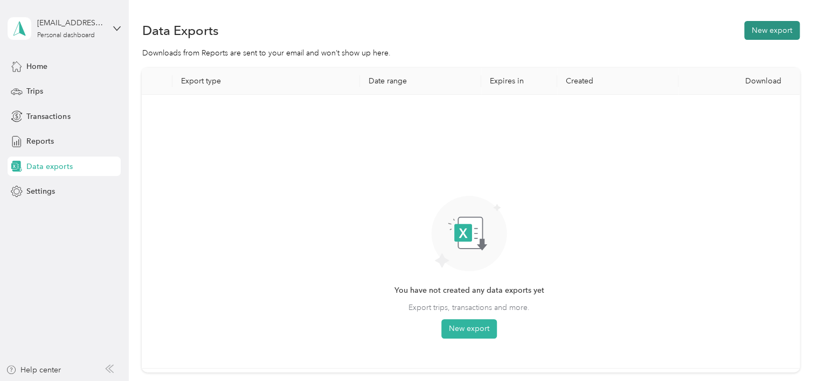
click at [779, 36] on button "New export" at bounding box center [771, 30] width 55 height 19
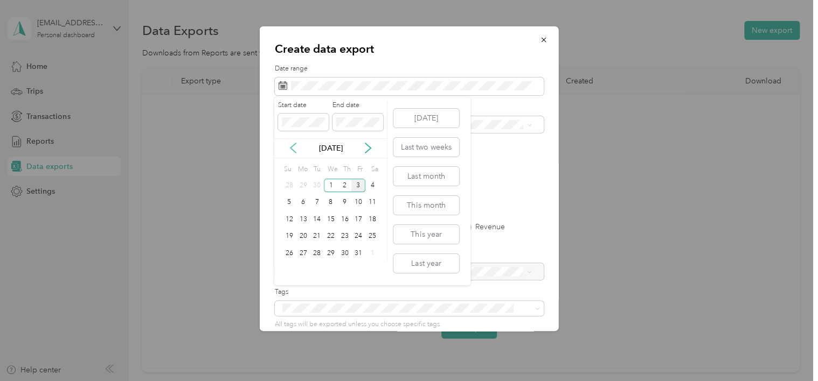
click at [291, 148] on icon at bounding box center [292, 148] width 5 height 10
drag, startPoint x: 295, startPoint y: 142, endPoint x: 289, endPoint y: 151, distance: 11.7
click at [289, 151] on icon at bounding box center [293, 148] width 11 height 11
click at [354, 190] on div "1" at bounding box center [358, 185] width 14 height 13
click at [364, 128] on span at bounding box center [357, 122] width 51 height 17
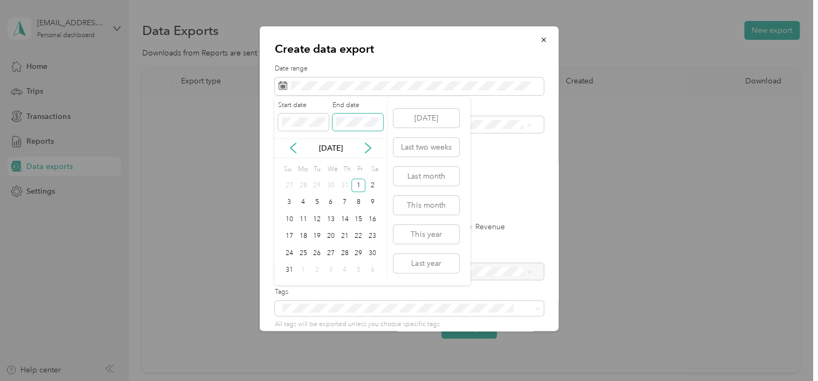
drag, startPoint x: 365, startPoint y: 127, endPoint x: 338, endPoint y: 114, distance: 29.4
click at [338, 114] on span at bounding box center [357, 122] width 51 height 17
click at [289, 269] on div "31" at bounding box center [289, 270] width 14 height 13
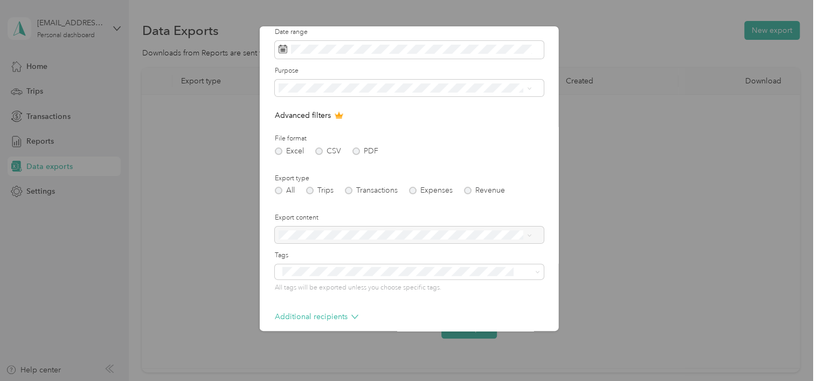
scroll to position [86, 0]
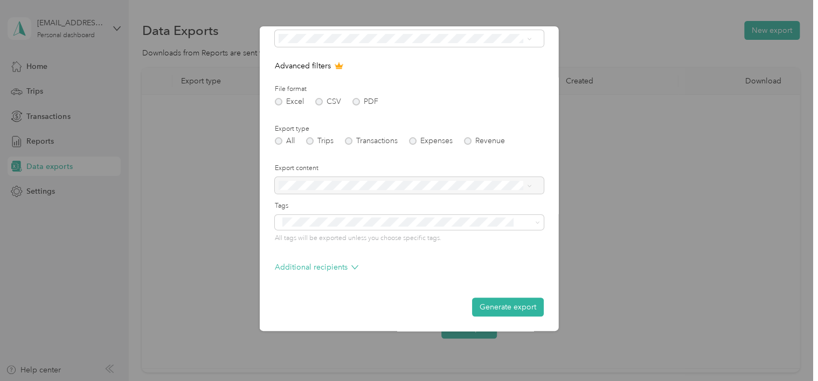
click at [506, 308] on button "Generate export" at bounding box center [508, 307] width 72 height 19
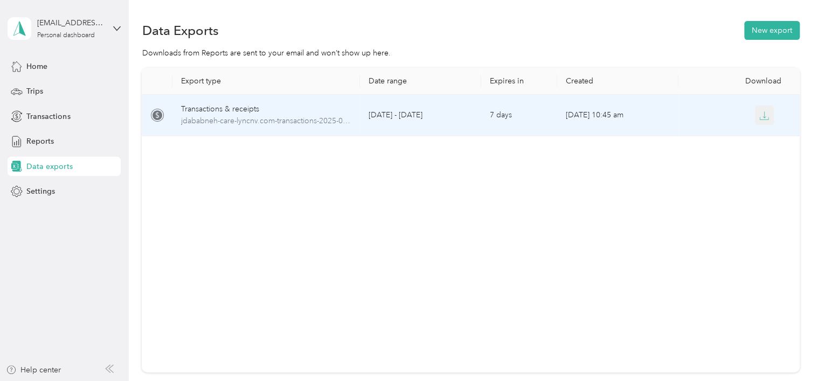
click at [761, 116] on icon "button" at bounding box center [764, 116] width 10 height 10
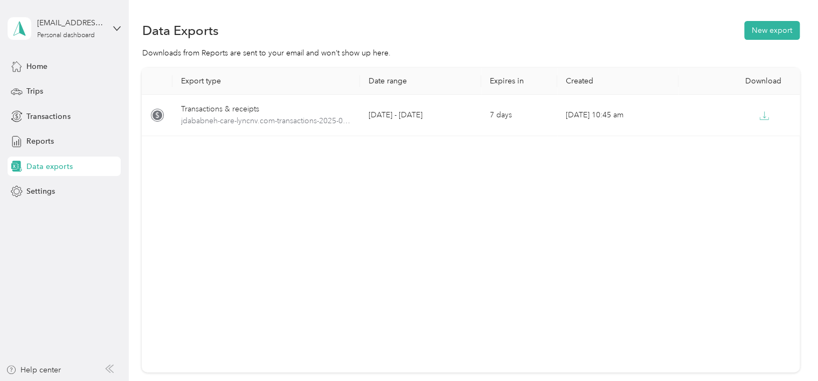
click at [296, 275] on div "Export type Date range Expires in Created Download Transactions & receipts jdab…" at bounding box center [470, 220] width 657 height 305
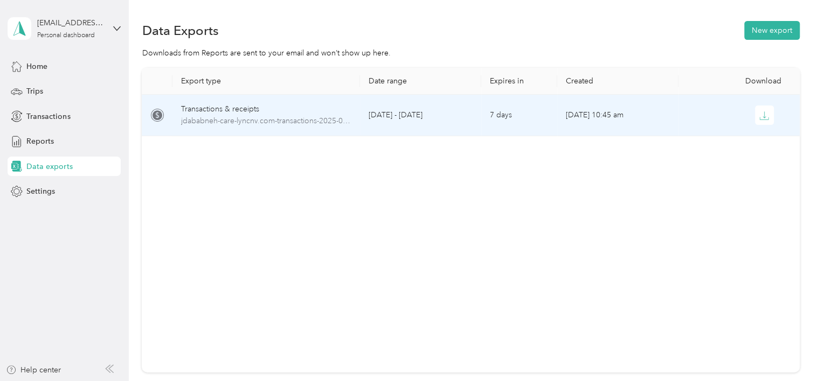
click at [381, 120] on td "[DATE] - [DATE]" at bounding box center [420, 115] width 121 height 41
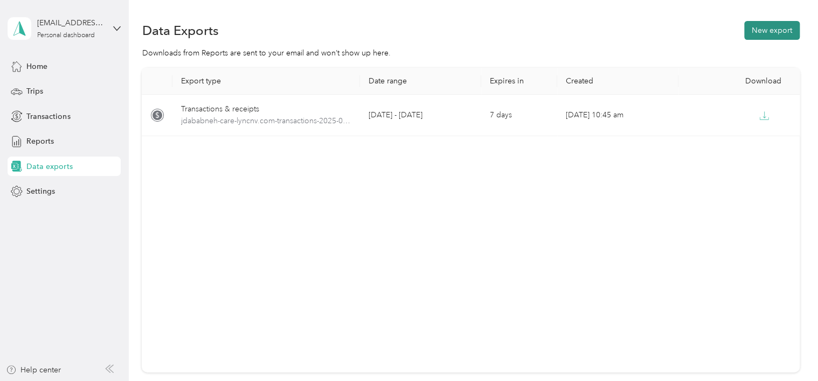
click at [778, 26] on button "New export" at bounding box center [771, 30] width 55 height 19
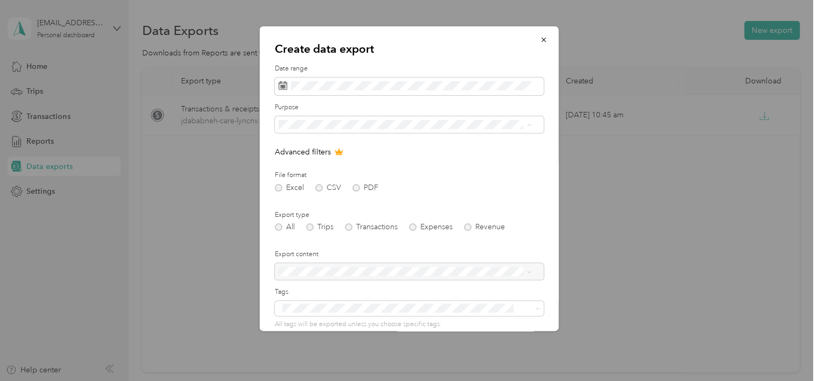
click at [318, 158] on div "Care Lync" at bounding box center [405, 162] width 246 height 11
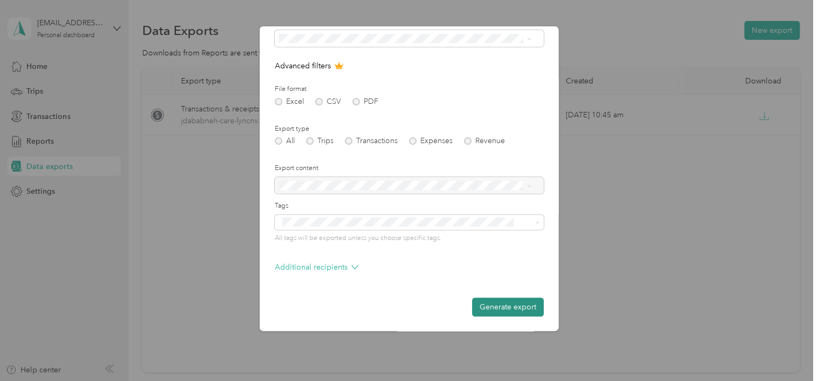
click at [526, 304] on button "Generate export" at bounding box center [508, 307] width 72 height 19
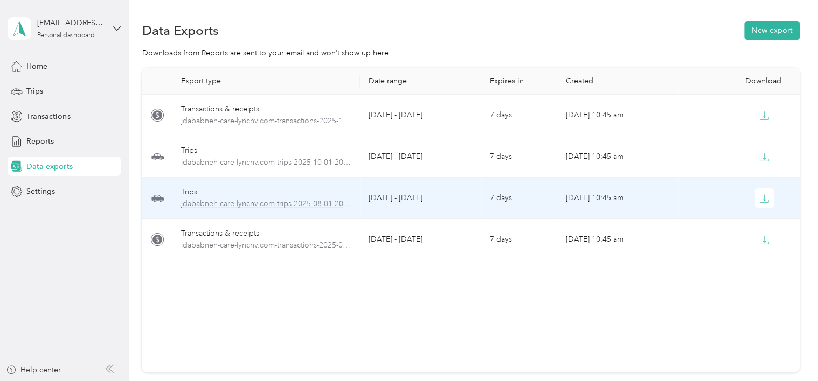
click at [283, 208] on span "jdababneh-care-lyncnv.com-trips-2025-08-01-2025-08-31.xlsx" at bounding box center [266, 204] width 171 height 12
click at [755, 196] on button "button" at bounding box center [764, 198] width 19 height 19
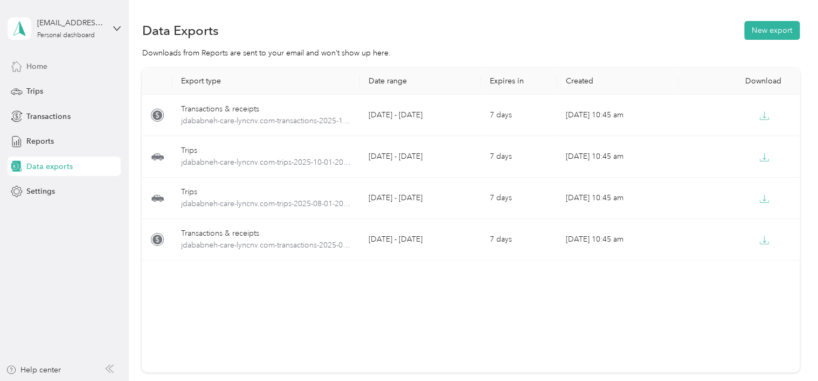
click at [44, 61] on span "Home" at bounding box center [36, 66] width 21 height 11
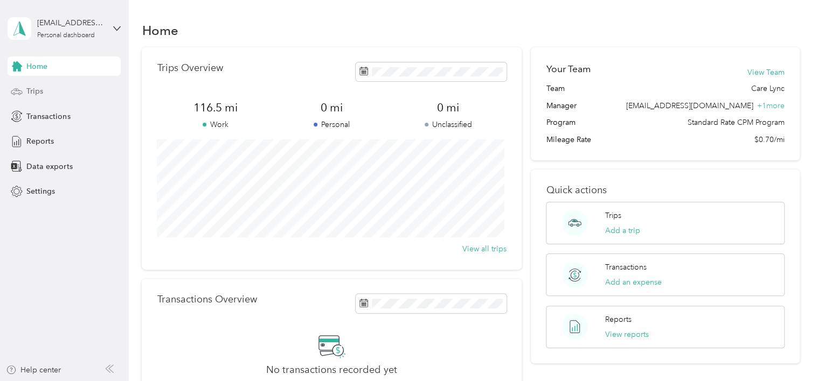
drag, startPoint x: 61, startPoint y: 89, endPoint x: 41, endPoint y: 86, distance: 20.3
click at [41, 86] on div "Trips" at bounding box center [64, 91] width 113 height 19
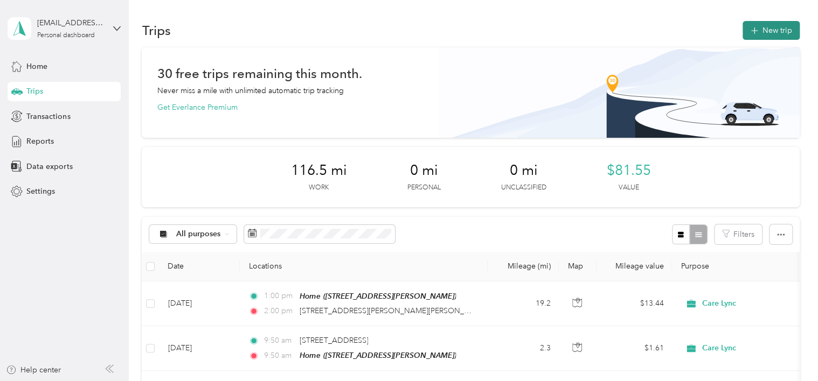
click at [769, 32] on button "New trip" at bounding box center [770, 30] width 57 height 19
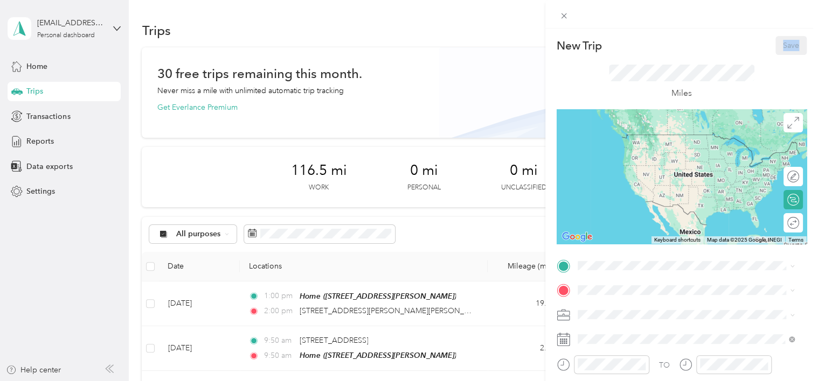
click at [737, 72] on div "New Trip Save This trip cannot be edited because it is either under review, app…" at bounding box center [681, 277] width 250 height 482
click at [618, 319] on span "[STREET_ADDRESS][PERSON_NAME]" at bounding box center [661, 320] width 128 height 9
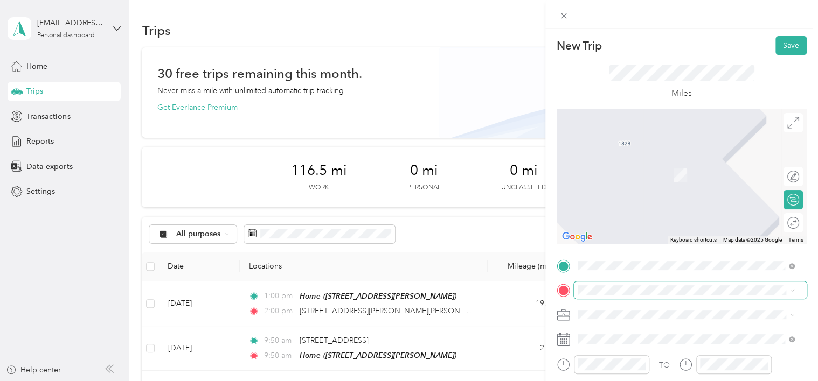
click at [608, 298] on div "TO Add photo" at bounding box center [681, 387] width 250 height 260
click at [631, 156] on span "[STREET_ADDRESS][PERSON_NAME][US_STATE]" at bounding box center [681, 156] width 168 height 10
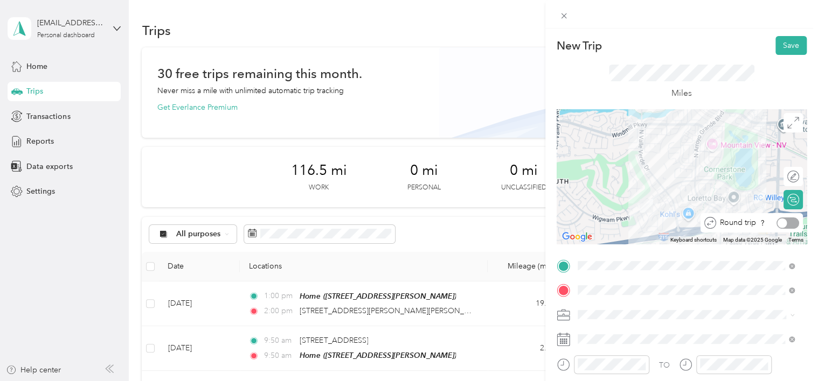
click at [786, 224] on div at bounding box center [787, 223] width 23 height 11
click at [789, 224] on div at bounding box center [794, 223] width 10 height 10
click at [780, 222] on div at bounding box center [787, 223] width 23 height 11
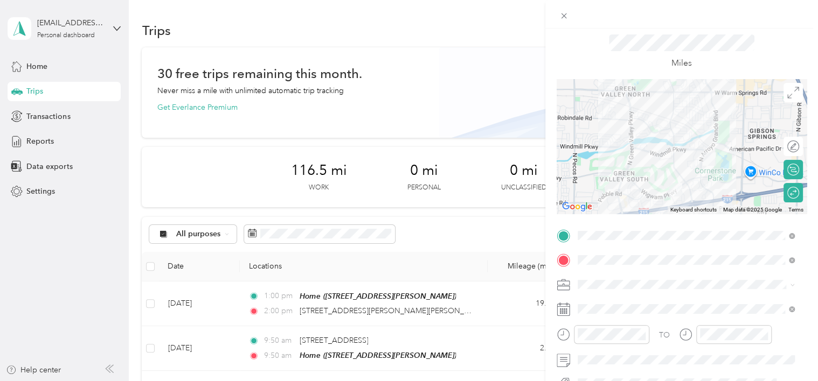
scroll to position [54, 0]
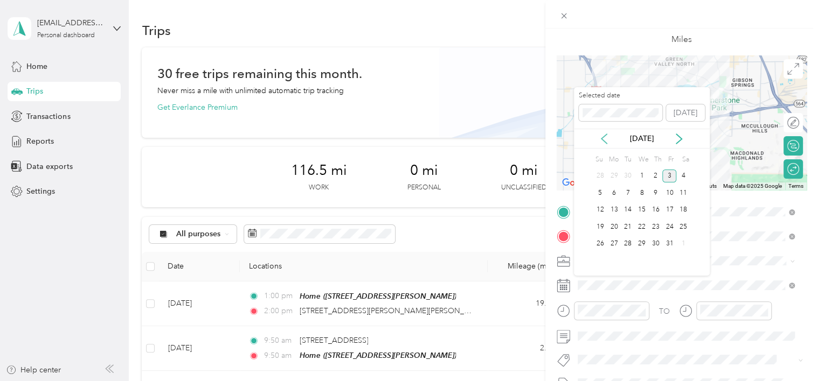
click at [607, 134] on icon at bounding box center [603, 139] width 11 height 11
click at [630, 171] on div "2" at bounding box center [628, 176] width 14 height 13
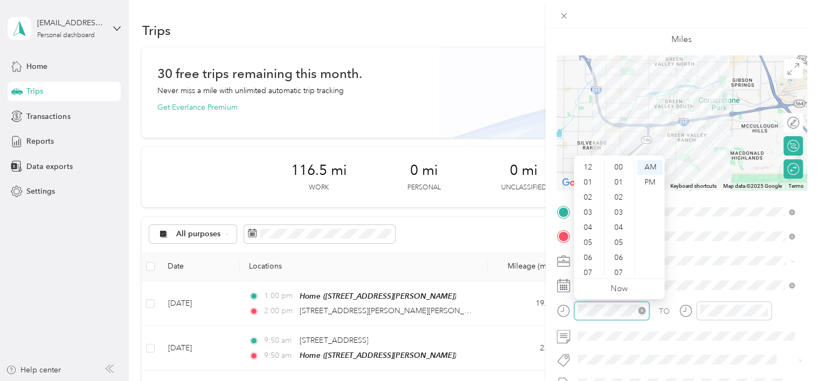
scroll to position [65, 0]
click at [584, 243] on div "09" at bounding box center [589, 238] width 26 height 15
click at [584, 232] on div "09" at bounding box center [589, 238] width 26 height 15
drag, startPoint x: 584, startPoint y: 232, endPoint x: 590, endPoint y: 241, distance: 11.4
click at [590, 241] on div "09" at bounding box center [589, 238] width 26 height 15
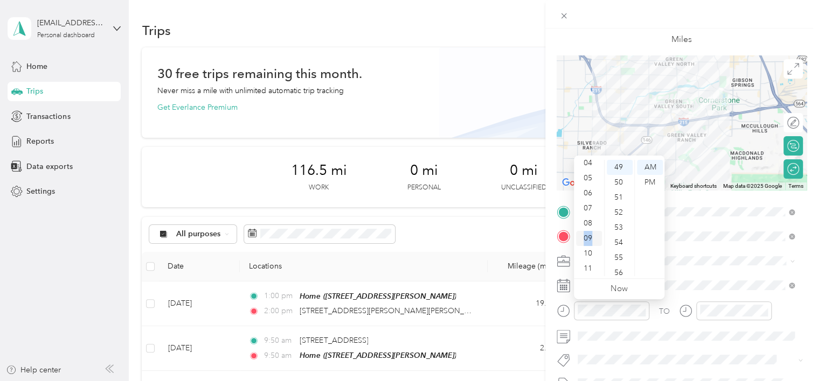
click at [590, 241] on div "09" at bounding box center [589, 238] width 26 height 15
click at [589, 241] on div "09" at bounding box center [589, 238] width 26 height 15
drag, startPoint x: 589, startPoint y: 241, endPoint x: 608, endPoint y: 322, distance: 82.3
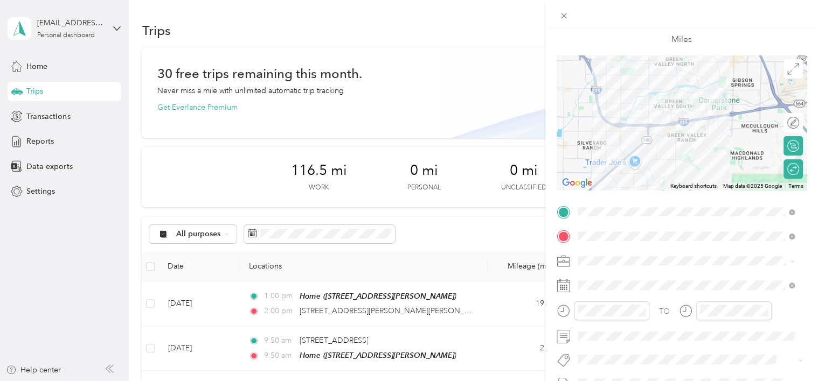
click at [608, 322] on div at bounding box center [602, 315] width 93 height 26
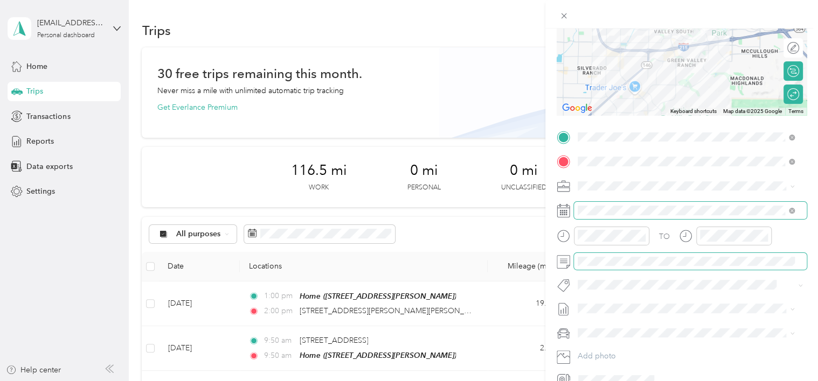
scroll to position [0, 0]
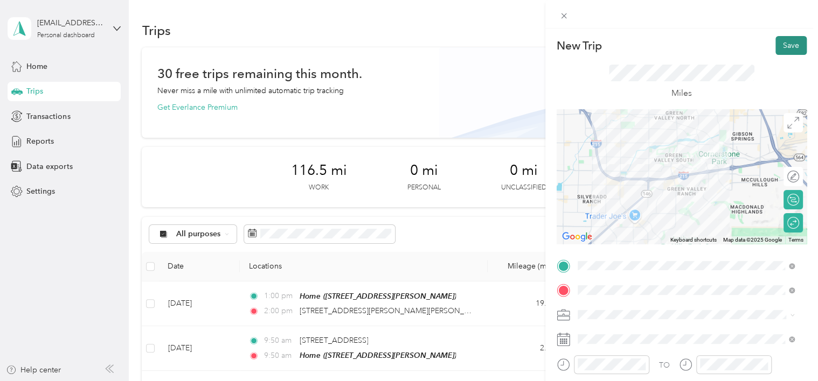
click at [793, 38] on button "Save" at bounding box center [790, 45] width 31 height 19
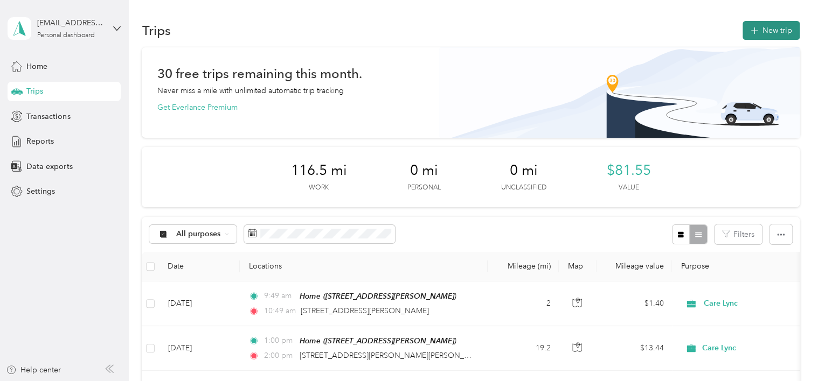
click at [755, 26] on span "button" at bounding box center [754, 30] width 9 height 9
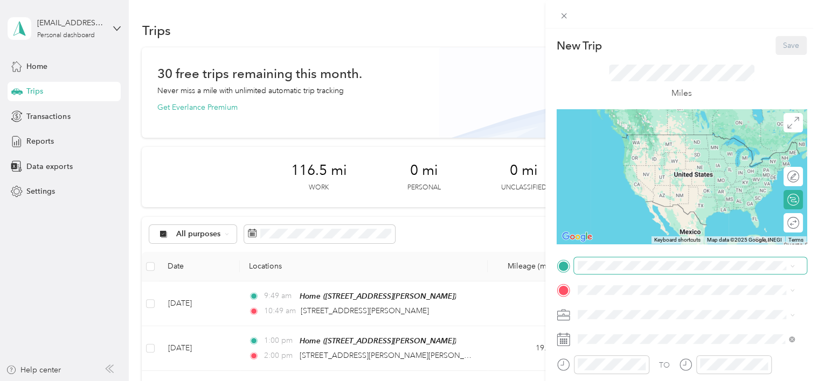
click at [672, 271] on span at bounding box center [690, 265] width 233 height 17
click at [631, 325] on span "[STREET_ADDRESS][PERSON_NAME]" at bounding box center [661, 320] width 128 height 9
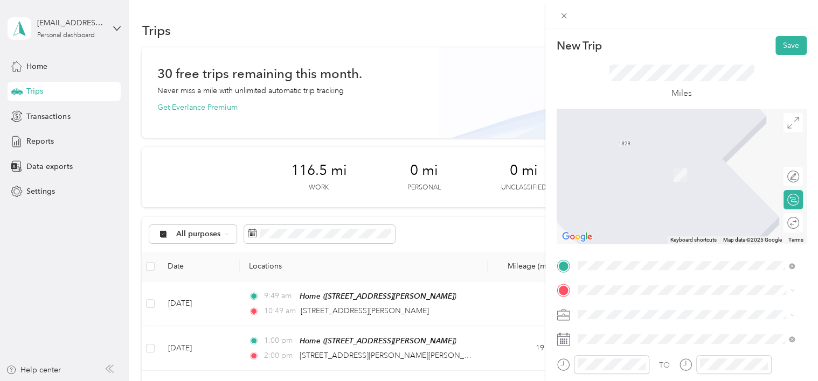
drag, startPoint x: 674, startPoint y: 284, endPoint x: 549, endPoint y: 295, distance: 126.0
click at [549, 295] on form "New Trip Save This trip cannot be edited because it is either under review, app…" at bounding box center [681, 277] width 273 height 482
click at [648, 162] on span "[STREET_ADDRESS][PERSON_NAME][US_STATE]" at bounding box center [681, 160] width 168 height 10
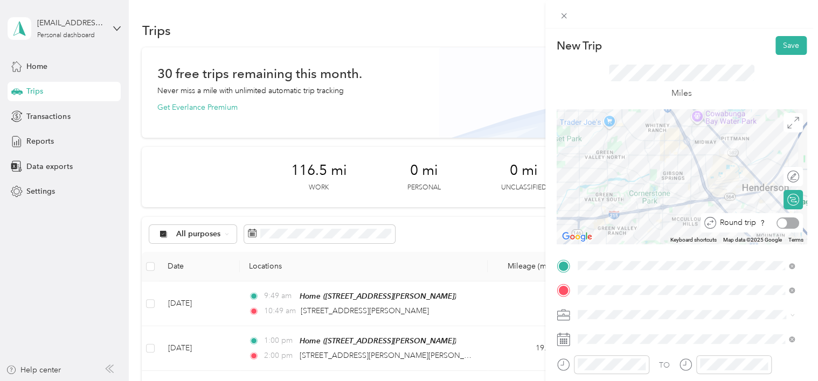
click at [780, 224] on div at bounding box center [787, 223] width 23 height 11
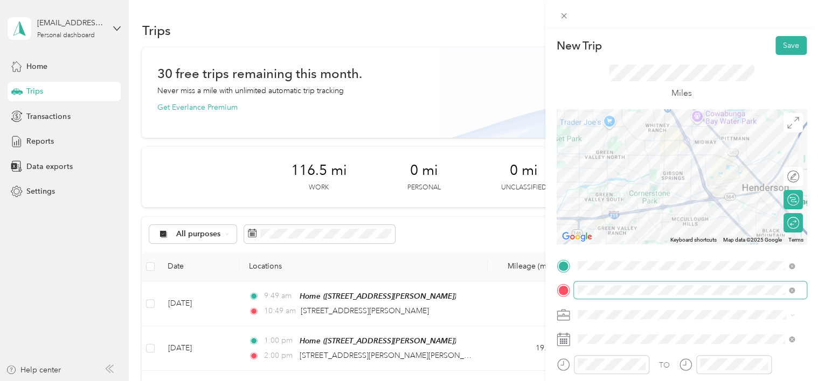
scroll to position [54, 0]
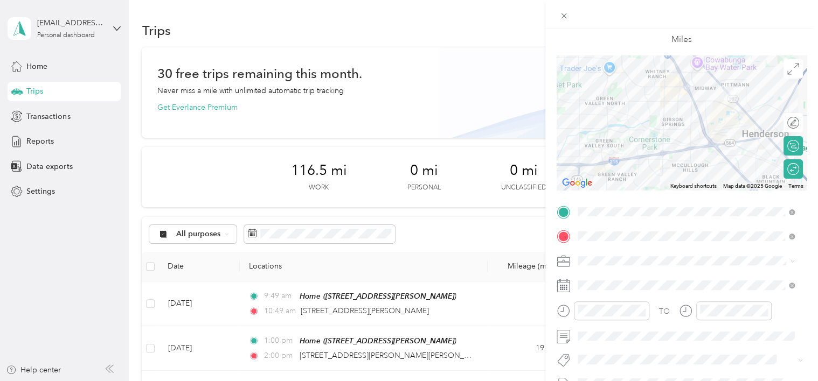
click at [601, 274] on div "TO Add photo" at bounding box center [681, 334] width 250 height 260
drag, startPoint x: 601, startPoint y: 280, endPoint x: 569, endPoint y: 284, distance: 32.1
drag, startPoint x: 569, startPoint y: 284, endPoint x: 556, endPoint y: 287, distance: 13.2
click at [618, 291] on span at bounding box center [690, 285] width 233 height 17
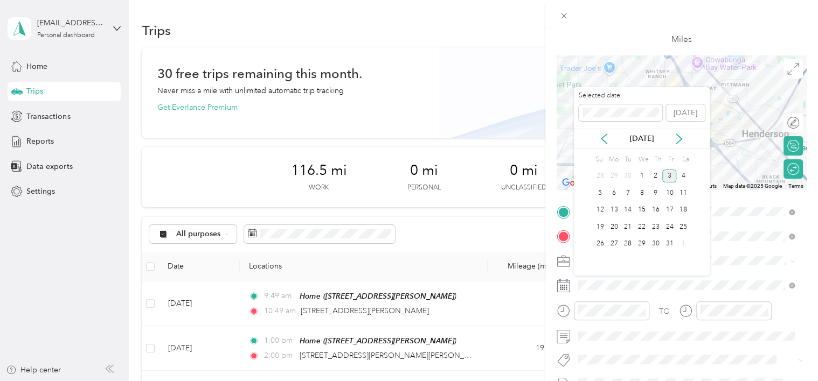
drag, startPoint x: 603, startPoint y: 134, endPoint x: 601, endPoint y: 148, distance: 14.2
click at [601, 148] on div "[DATE]" at bounding box center [642, 139] width 136 height 20
click at [604, 141] on icon at bounding box center [603, 139] width 5 height 10
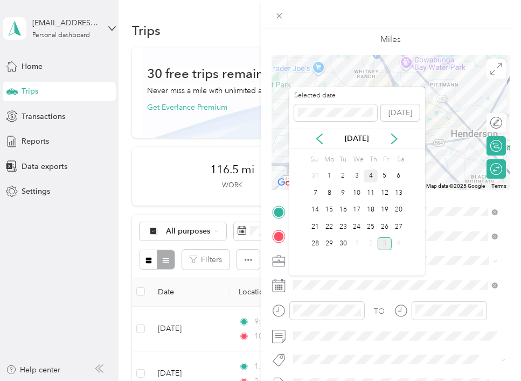
click at [373, 179] on div "4" at bounding box center [371, 176] width 14 height 13
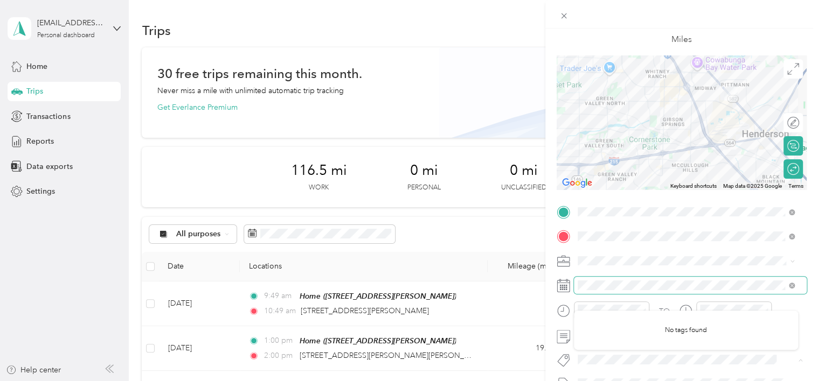
scroll to position [108, 0]
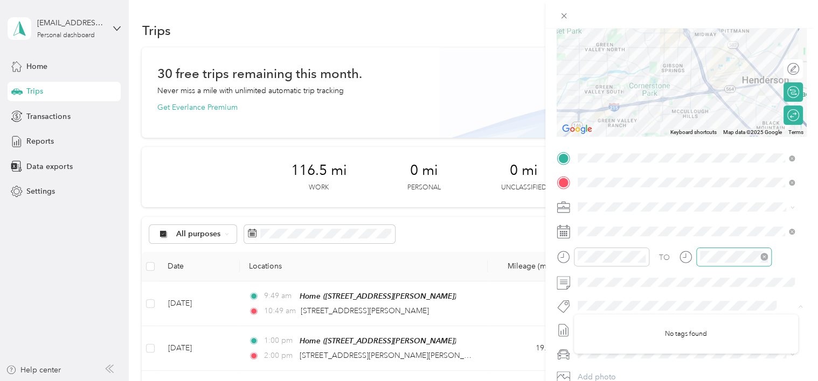
click at [736, 265] on div at bounding box center [733, 257] width 75 height 19
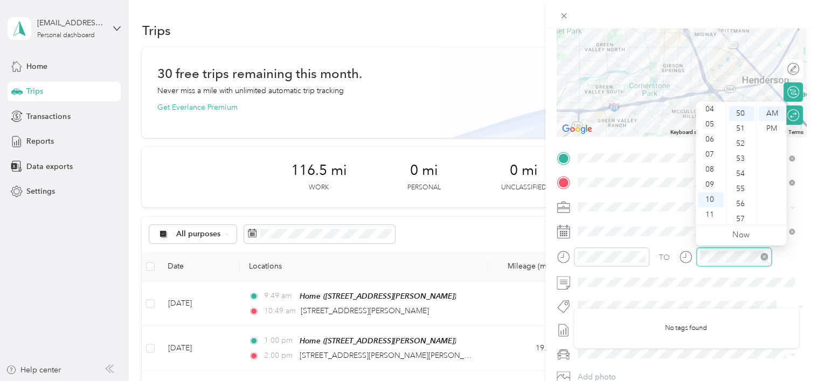
scroll to position [754, 0]
click at [712, 211] on div "11" at bounding box center [711, 214] width 26 height 15
click at [706, 214] on div "11" at bounding box center [711, 214] width 26 height 15
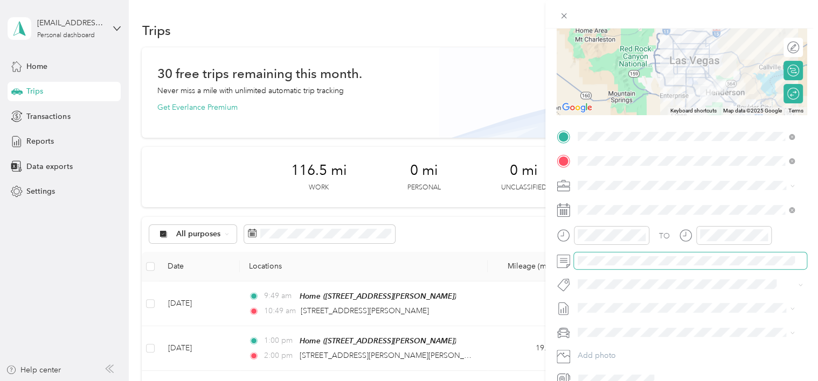
scroll to position [0, 0]
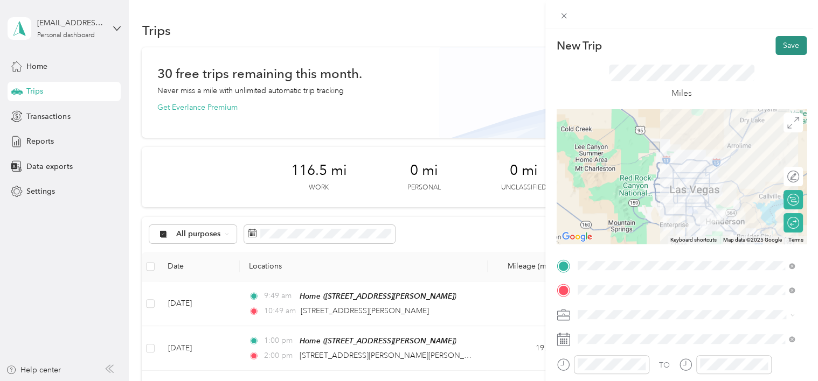
click at [779, 47] on button "Save" at bounding box center [790, 45] width 31 height 19
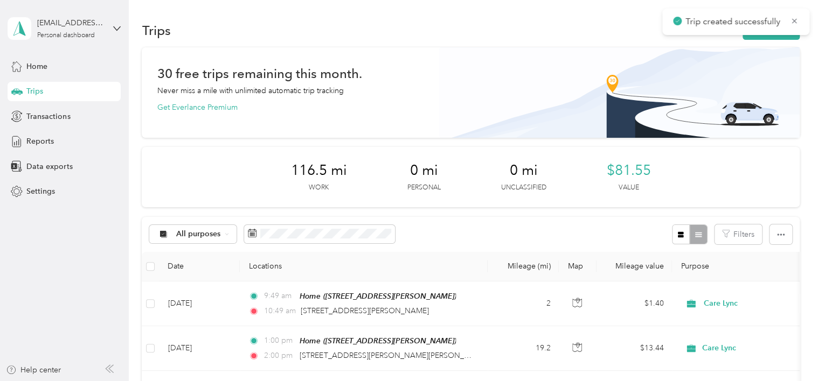
drag, startPoint x: 779, startPoint y: 46, endPoint x: 786, endPoint y: 47, distance: 7.2
drag, startPoint x: 210, startPoint y: 178, endPoint x: 752, endPoint y: 26, distance: 562.8
click at [752, 26] on icon "button" at bounding box center [754, 31] width 12 height 12
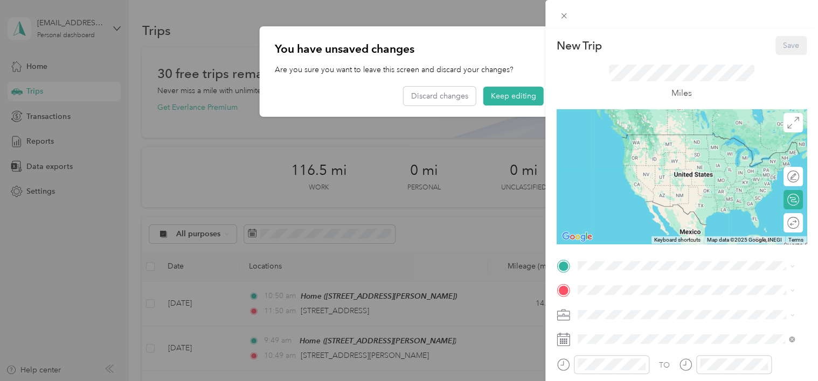
click at [508, 106] on div "New Trip Save This trip cannot be edited because it is either under review, app…" at bounding box center [409, 190] width 818 height 381
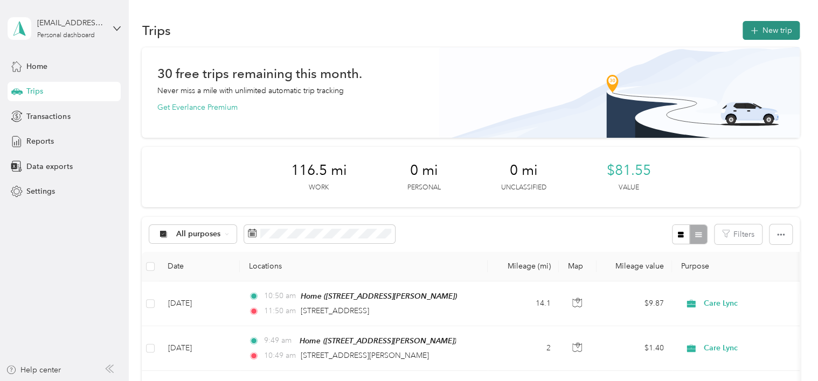
click at [772, 33] on button "New trip" at bounding box center [770, 30] width 57 height 19
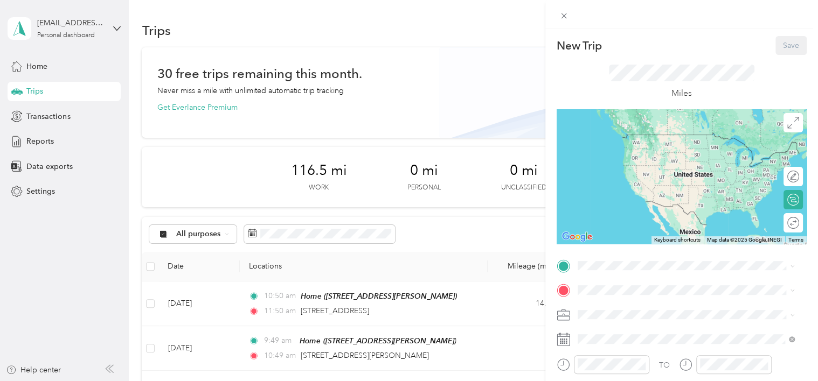
click at [608, 316] on span "[STREET_ADDRESS][PERSON_NAME]" at bounding box center [661, 317] width 128 height 9
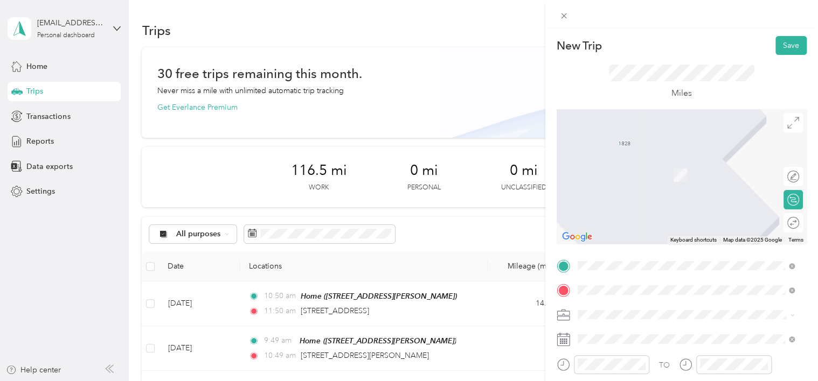
click at [633, 162] on span "[STREET_ADDRESS][US_STATE]" at bounding box center [651, 160] width 108 height 10
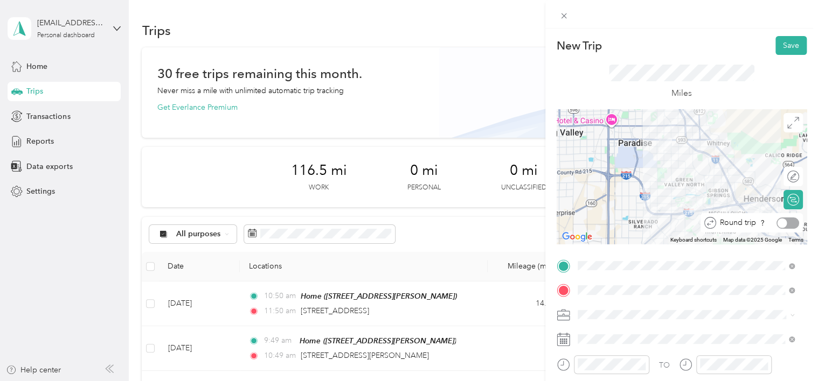
click at [786, 220] on div at bounding box center [787, 223] width 23 height 11
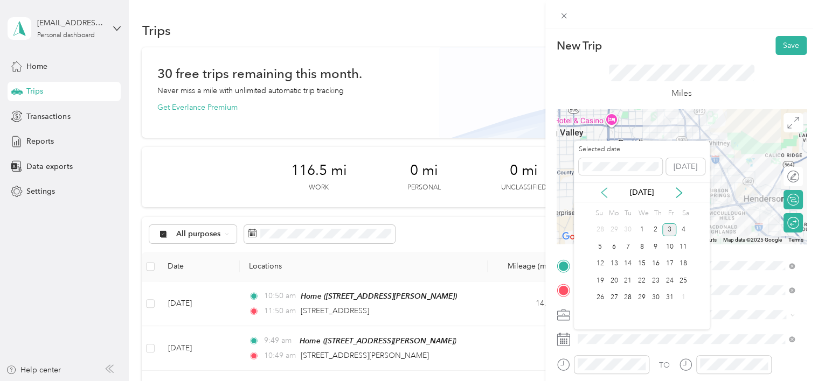
click at [602, 193] on icon at bounding box center [603, 193] width 5 height 10
click at [666, 244] on div "12" at bounding box center [669, 246] width 14 height 13
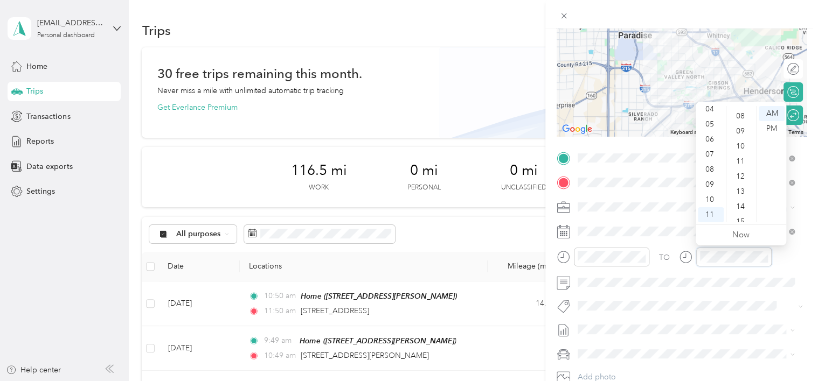
scroll to position [123, 0]
click at [776, 124] on div "PM" at bounding box center [771, 128] width 26 height 15
click at [719, 337] on span at bounding box center [690, 329] width 233 height 17
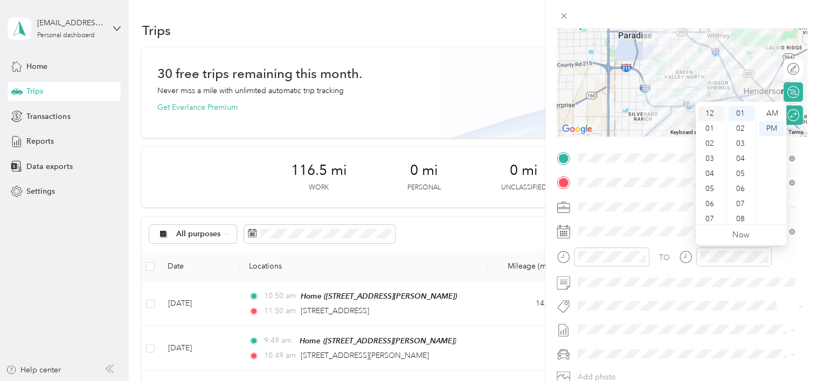
click at [708, 112] on div "12" at bounding box center [711, 113] width 26 height 15
click at [776, 124] on div "PM" at bounding box center [771, 128] width 26 height 15
click at [794, 269] on div "TO" at bounding box center [681, 261] width 250 height 26
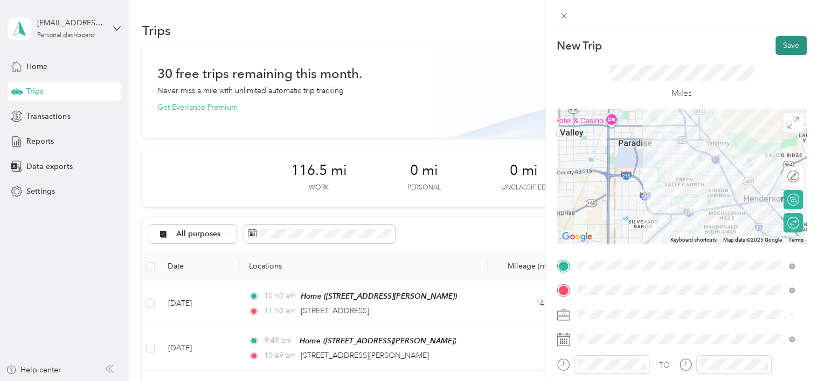
click at [775, 43] on button "Save" at bounding box center [790, 45] width 31 height 19
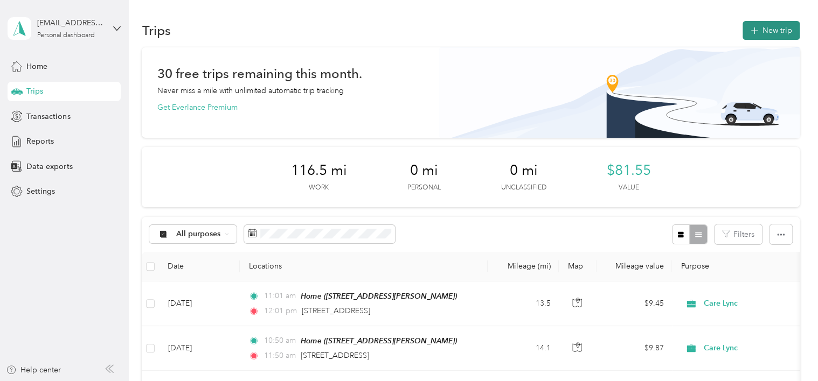
click at [770, 34] on button "New trip" at bounding box center [770, 30] width 57 height 19
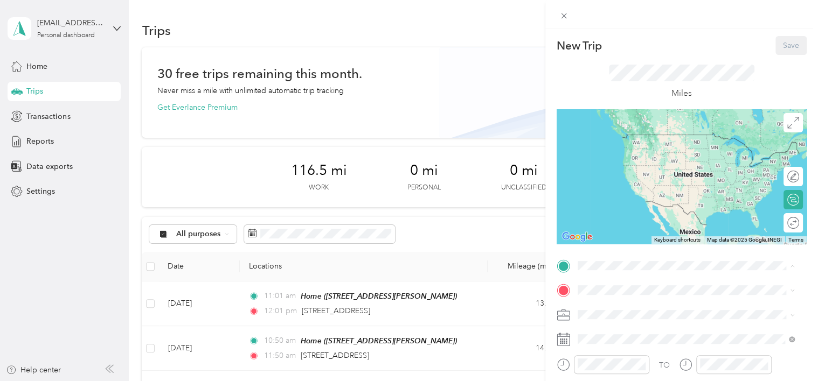
click at [629, 325] on span "[STREET_ADDRESS][PERSON_NAME]" at bounding box center [661, 320] width 128 height 9
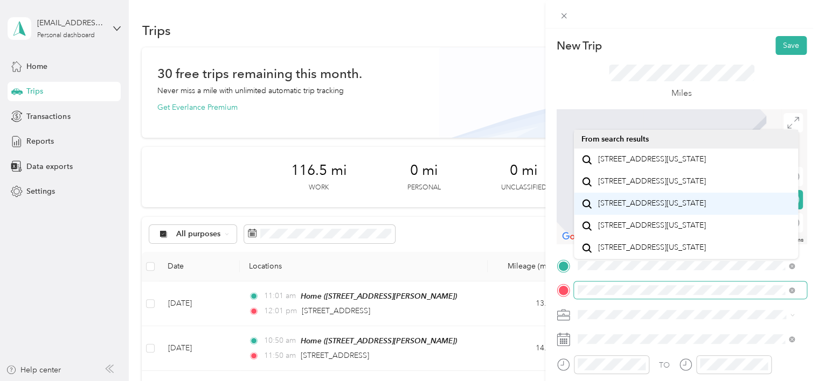
scroll to position [18, 0]
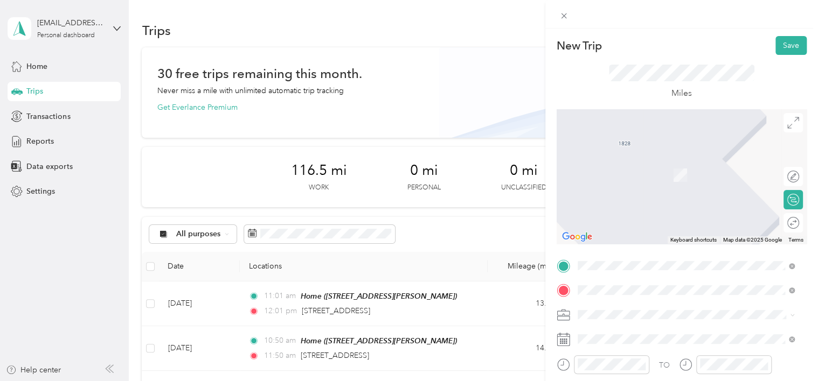
click at [703, 164] on span "[STREET_ADDRESS][PERSON_NAME][US_STATE]" at bounding box center [681, 160] width 168 height 10
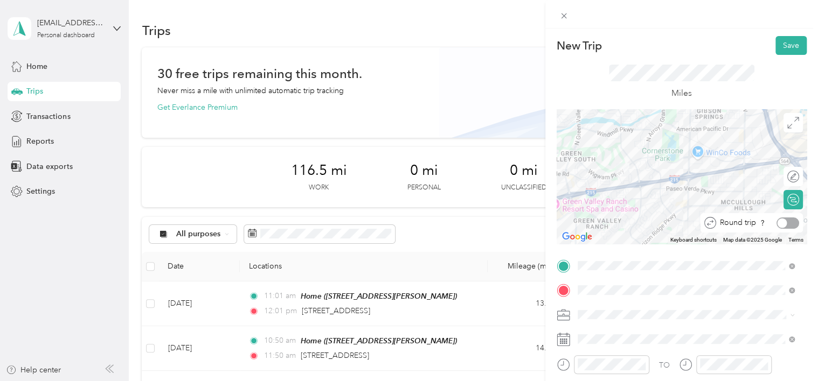
click at [780, 220] on div at bounding box center [787, 223] width 23 height 11
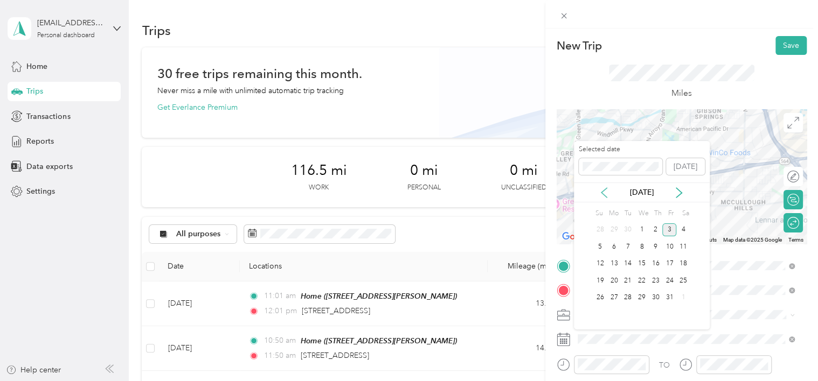
click at [607, 190] on icon at bounding box center [603, 192] width 11 height 11
click at [629, 263] on div "16" at bounding box center [628, 263] width 14 height 13
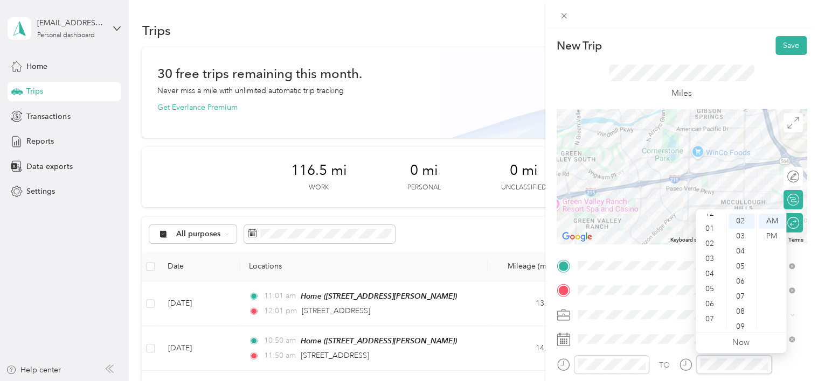
scroll to position [0, 0]
click at [705, 218] on div "12" at bounding box center [711, 221] width 26 height 15
click at [710, 218] on div "12" at bounding box center [711, 221] width 26 height 15
click at [770, 241] on div "PM" at bounding box center [771, 236] width 26 height 15
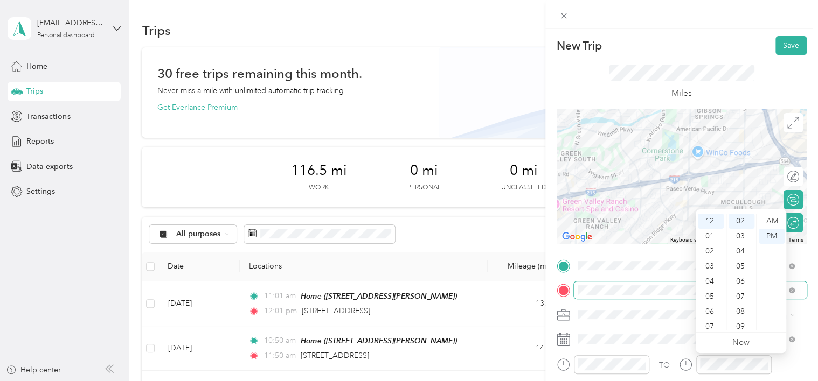
drag, startPoint x: 771, startPoint y: 238, endPoint x: 646, endPoint y: 295, distance: 137.4
click at [646, 295] on span at bounding box center [690, 290] width 233 height 17
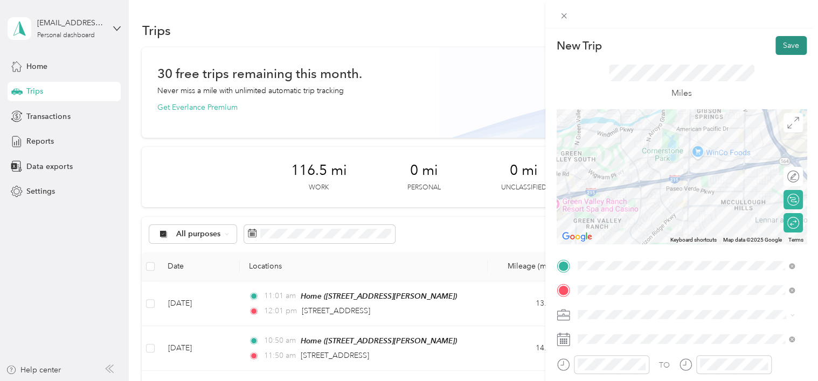
click at [790, 52] on button "Save" at bounding box center [790, 45] width 31 height 19
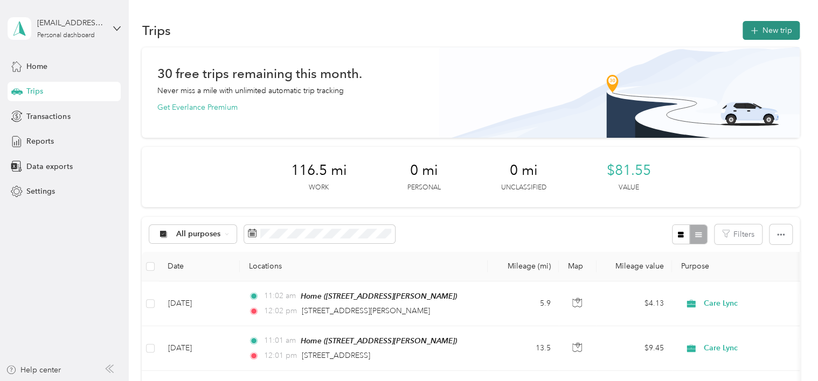
click at [770, 35] on button "New trip" at bounding box center [770, 30] width 57 height 19
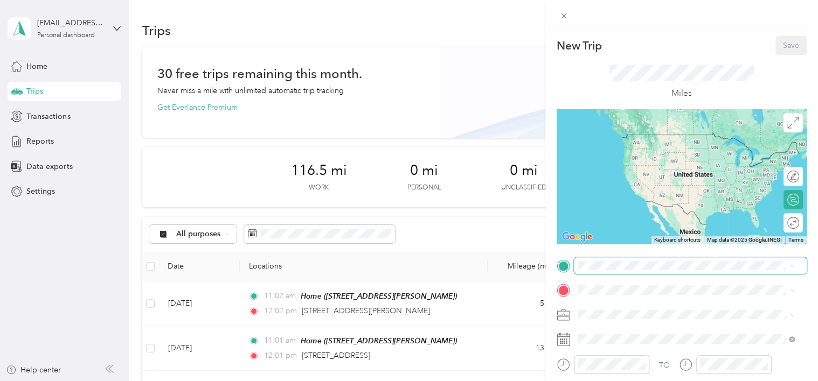
click at [636, 273] on span at bounding box center [690, 265] width 233 height 17
click at [625, 319] on span "[STREET_ADDRESS][PERSON_NAME]" at bounding box center [661, 319] width 128 height 9
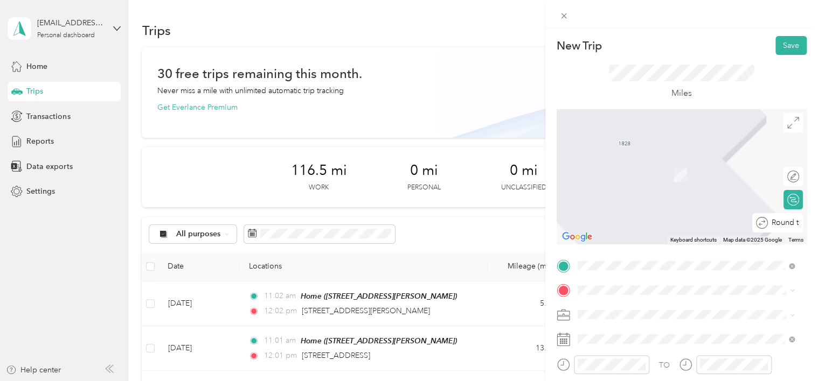
click at [791, 221] on div "Round trip" at bounding box center [777, 222] width 51 height 19
click at [766, 224] on div "Round trip" at bounding box center [757, 223] width 83 height 11
click at [767, 224] on div "Round trip" at bounding box center [757, 223] width 83 height 11
click at [780, 220] on div "Round trip" at bounding box center [757, 223] width 83 height 11
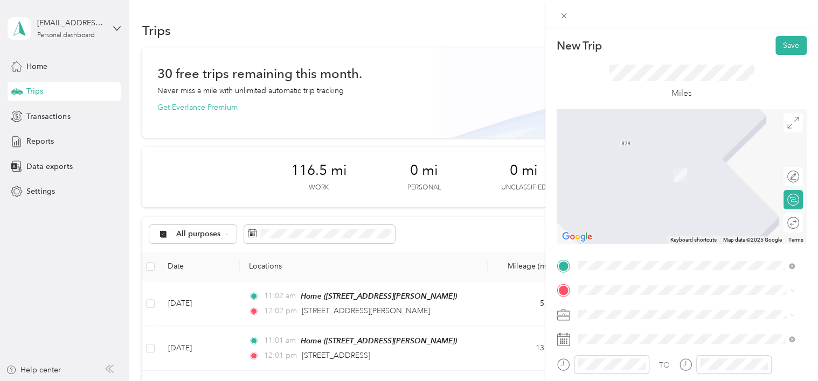
click at [646, 153] on div "[STREET_ADDRESS][PERSON_NAME][US_STATE]" at bounding box center [686, 157] width 210 height 15
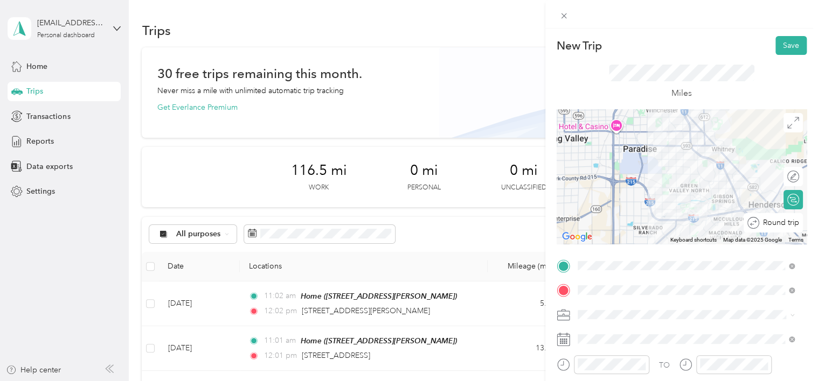
click at [817, 227] on div at bounding box center [819, 223] width 0 height 11
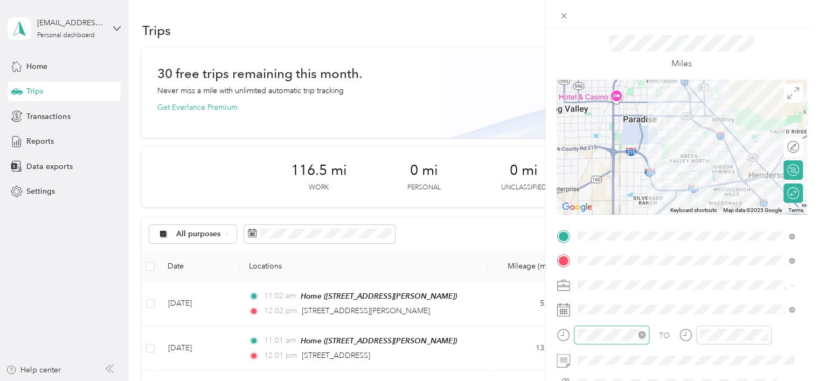
scroll to position [54, 0]
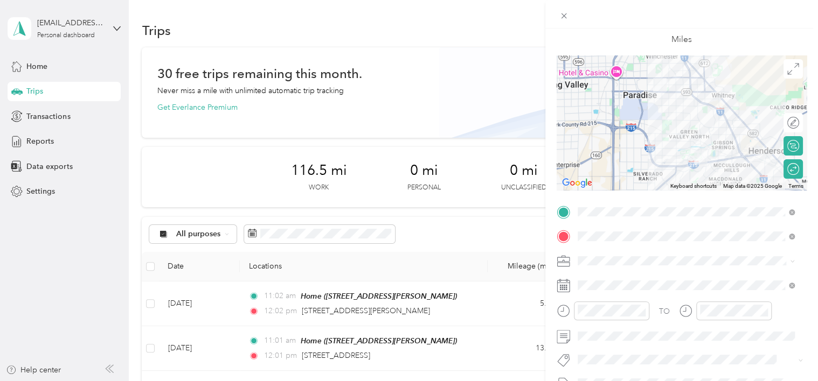
click at [591, 298] on div "TO Add photo" at bounding box center [681, 334] width 250 height 260
click at [590, 290] on span at bounding box center [690, 285] width 233 height 17
click at [590, 280] on span at bounding box center [690, 285] width 233 height 17
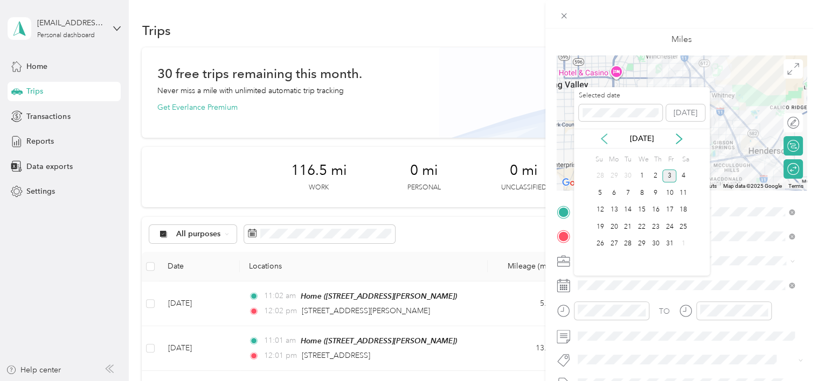
click at [608, 136] on icon at bounding box center [603, 139] width 11 height 11
click at [659, 208] on div "18" at bounding box center [656, 210] width 14 height 13
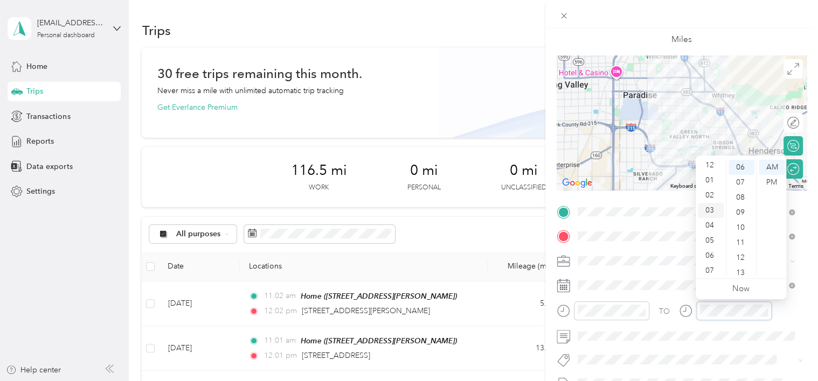
scroll to position [0, 0]
click at [709, 166] on div "12" at bounding box center [711, 167] width 26 height 15
click at [782, 186] on div "PM" at bounding box center [771, 182] width 26 height 15
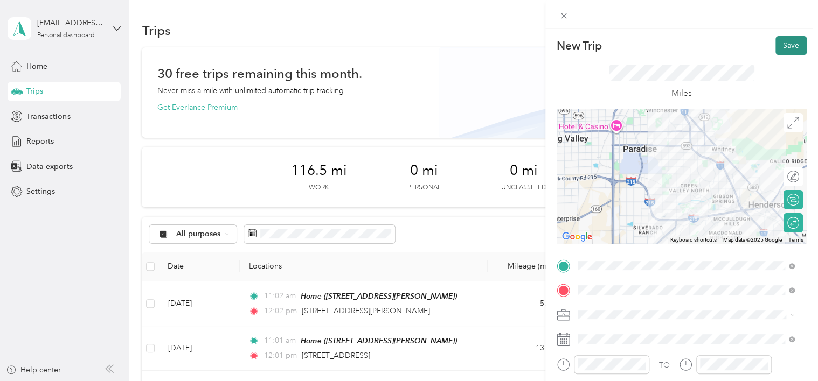
click at [786, 41] on button "Save" at bounding box center [790, 45] width 31 height 19
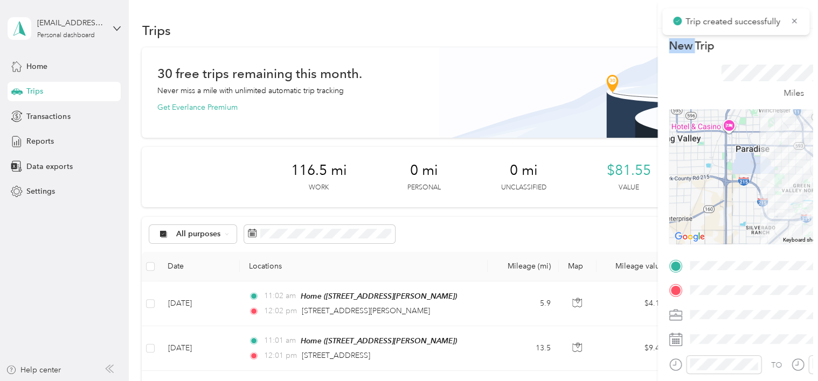
click at [786, 381] on div "New Trip Save This trip cannot be edited because it is either under review, app…" at bounding box center [406, 381] width 812 height 0
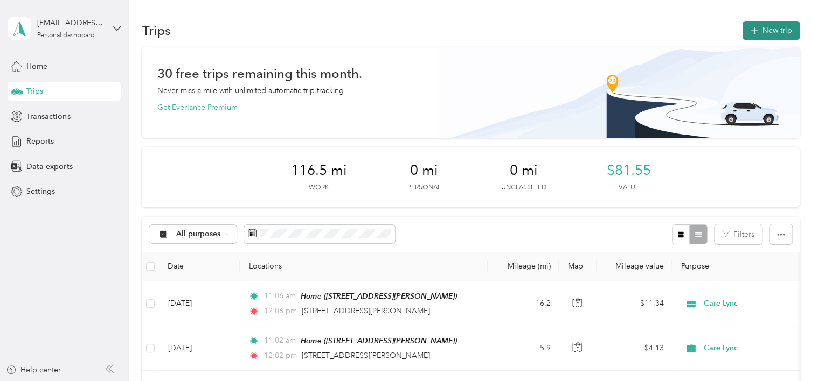
click at [773, 29] on button "New trip" at bounding box center [770, 30] width 57 height 19
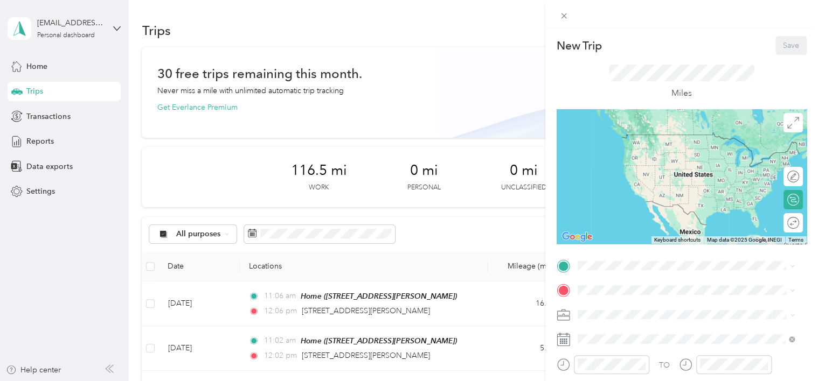
click at [799, 224] on div "Round trip" at bounding box center [799, 223] width 0 height 11
click at [775, 222] on div "Round trip" at bounding box center [757, 223] width 83 height 11
click at [714, 248] on div "New Trip Save This trip cannot be edited because it is either under review, app…" at bounding box center [681, 277] width 250 height 482
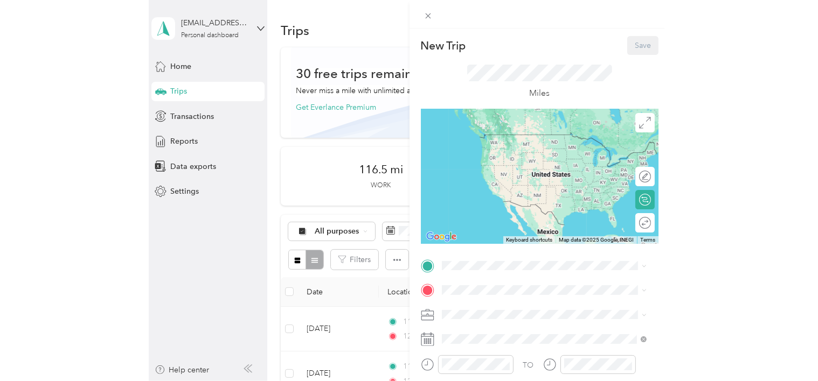
scroll to position [183, 0]
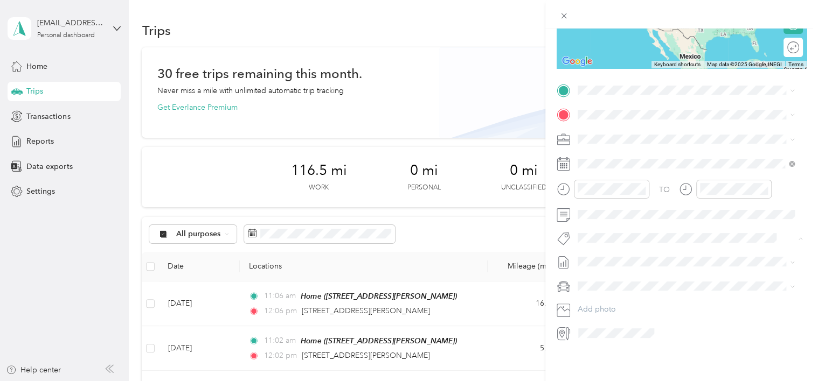
click at [628, 90] on div "TO Add photo" at bounding box center [681, 212] width 250 height 260
click at [622, 139] on span "[STREET_ADDRESS][PERSON_NAME]" at bounding box center [661, 137] width 128 height 9
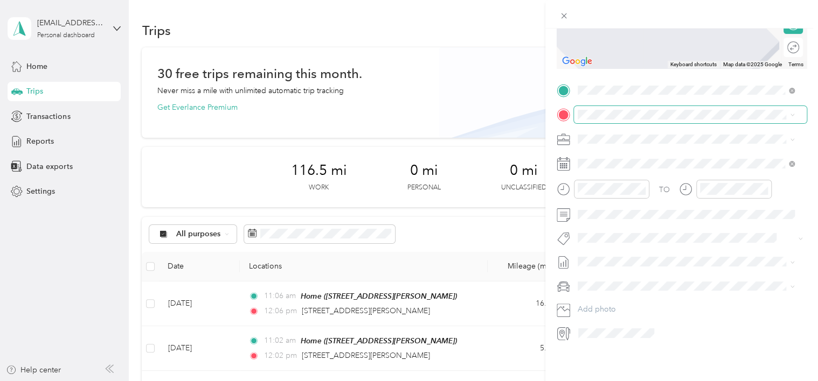
click at [612, 111] on span at bounding box center [690, 114] width 233 height 17
click at [626, 148] on span "[STREET_ADDRESS][PERSON_NAME][US_STATE]" at bounding box center [681, 146] width 168 height 10
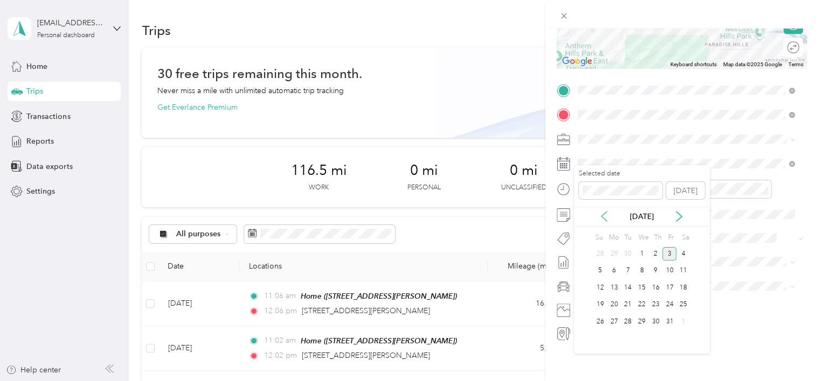
click at [601, 216] on icon at bounding box center [603, 217] width 5 height 10
click at [668, 287] on div "19" at bounding box center [669, 287] width 14 height 13
click at [738, 187] on div at bounding box center [733, 189] width 75 height 19
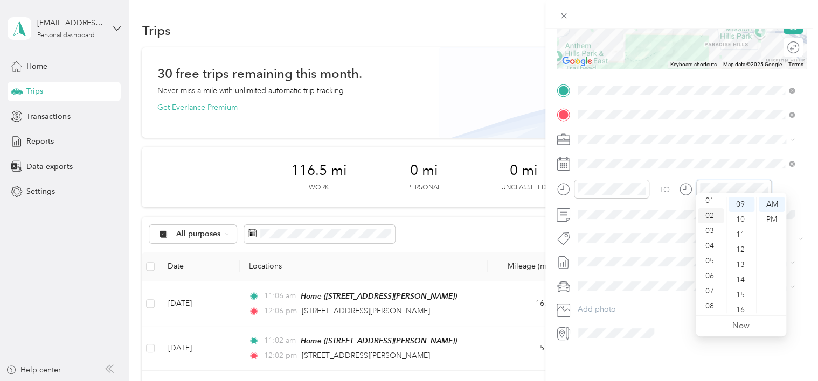
scroll to position [0, 0]
click at [710, 204] on div "12" at bounding box center [711, 204] width 26 height 15
click at [773, 221] on div "PM" at bounding box center [771, 219] width 26 height 15
click at [636, 211] on span at bounding box center [690, 214] width 233 height 17
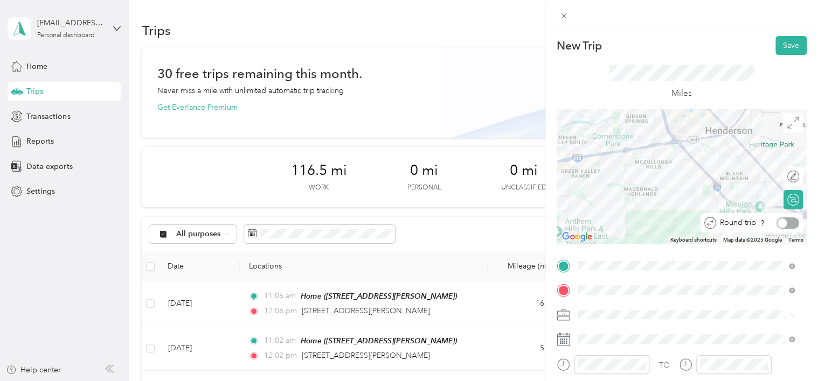
click at [787, 221] on div at bounding box center [787, 223] width 23 height 11
click at [785, 47] on button "Save" at bounding box center [790, 45] width 31 height 19
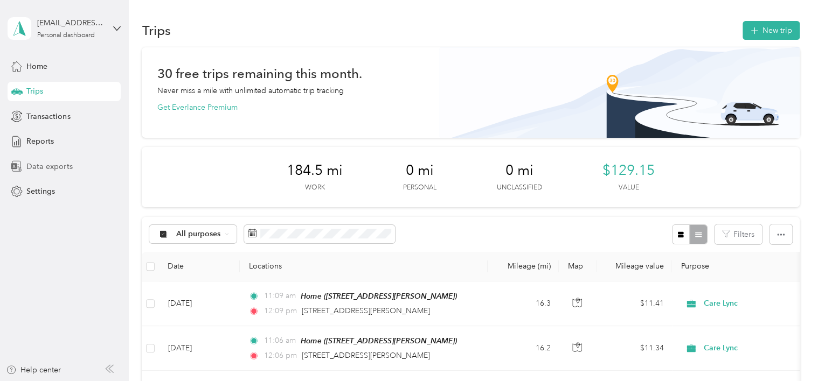
click at [34, 170] on span "Data exports" at bounding box center [49, 166] width 46 height 11
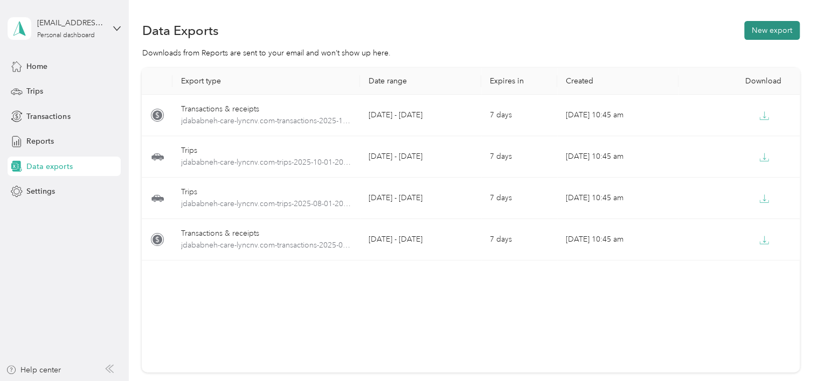
click at [767, 31] on button "New export" at bounding box center [771, 30] width 55 height 19
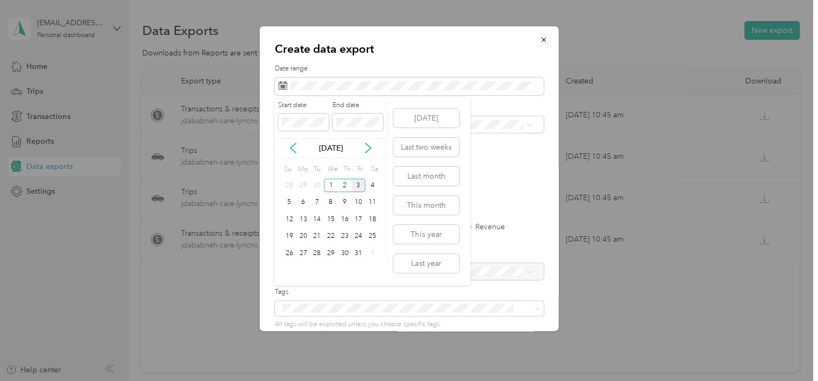
click at [303, 144] on div "[DATE]" at bounding box center [330, 148] width 113 height 11
click at [295, 152] on icon at bounding box center [292, 148] width 5 height 10
click at [306, 183] on div "1" at bounding box center [303, 185] width 14 height 13
click at [319, 247] on div "30" at bounding box center [317, 253] width 14 height 13
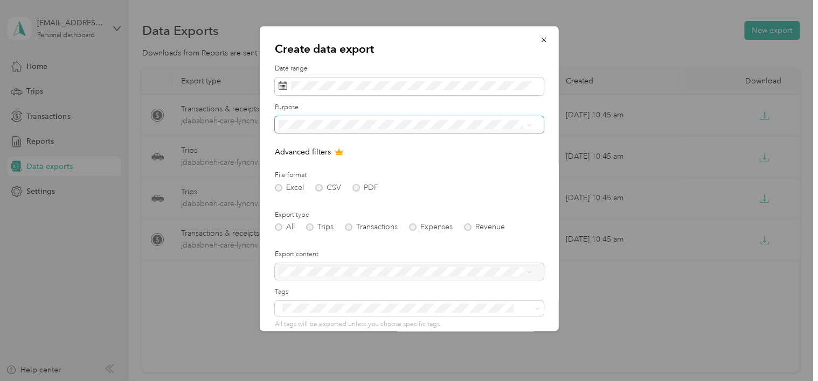
click at [296, 129] on span at bounding box center [409, 124] width 269 height 17
drag, startPoint x: 298, startPoint y: 118, endPoint x: 290, endPoint y: 149, distance: 31.7
click at [290, 149] on p "Advanced filters" at bounding box center [409, 152] width 269 height 11
click at [528, 121] on span at bounding box center [528, 124] width 5 height 9
drag, startPoint x: 529, startPoint y: 121, endPoint x: 524, endPoint y: 131, distance: 11.6
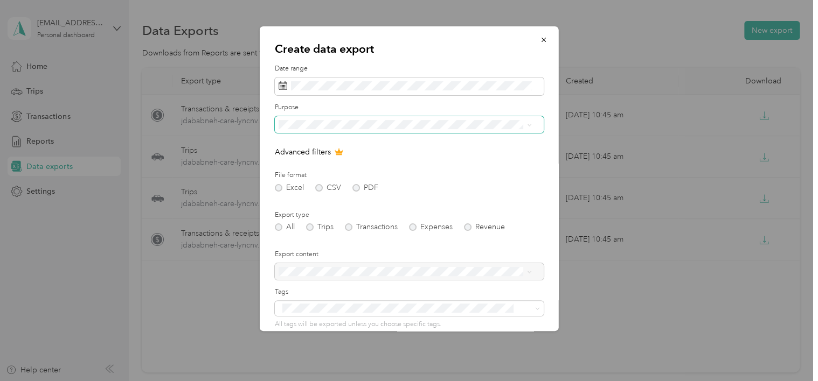
click at [524, 131] on span at bounding box center [409, 124] width 269 height 17
click at [525, 127] on span at bounding box center [526, 125] width 9 height 8
drag, startPoint x: 528, startPoint y: 112, endPoint x: 506, endPoint y: 140, distance: 36.0
click at [506, 140] on form "Date range Purpose Advanced filters File format Excel CSV PDF Export type All T…" at bounding box center [409, 233] width 269 height 339
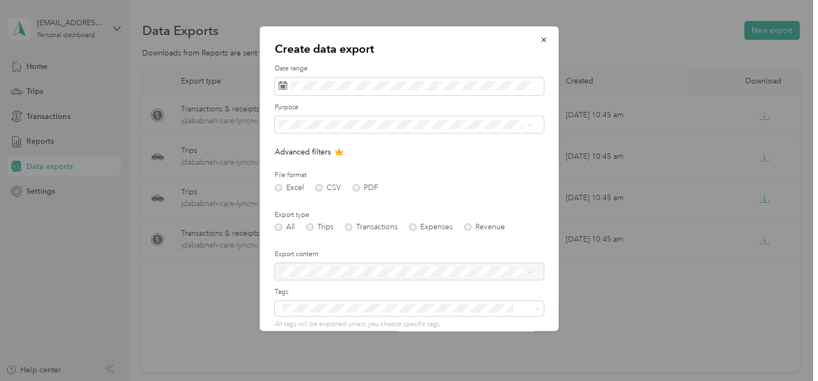
click at [487, 162] on div "Care Lync" at bounding box center [405, 162] width 246 height 11
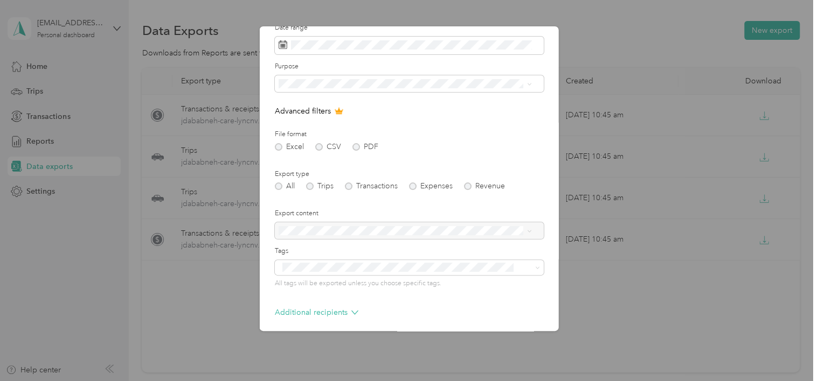
scroll to position [86, 0]
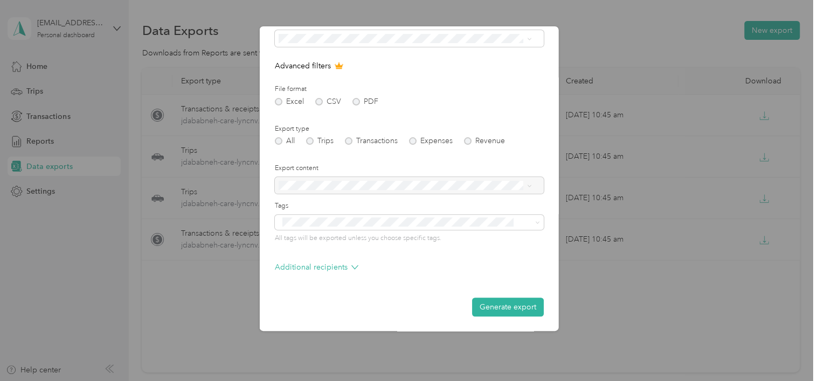
click at [480, 305] on button "Generate export" at bounding box center [508, 307] width 72 height 19
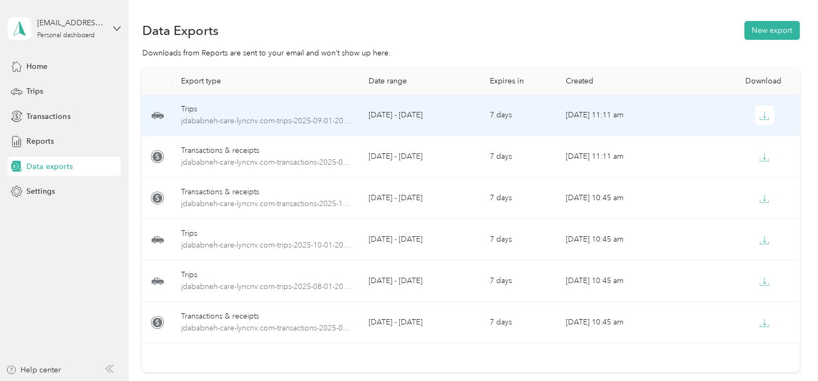
click at [409, 114] on td "[DATE] - [DATE]" at bounding box center [420, 115] width 121 height 41
click at [755, 111] on button "button" at bounding box center [764, 115] width 19 height 19
